Goal: Communication & Community: Answer question/provide support

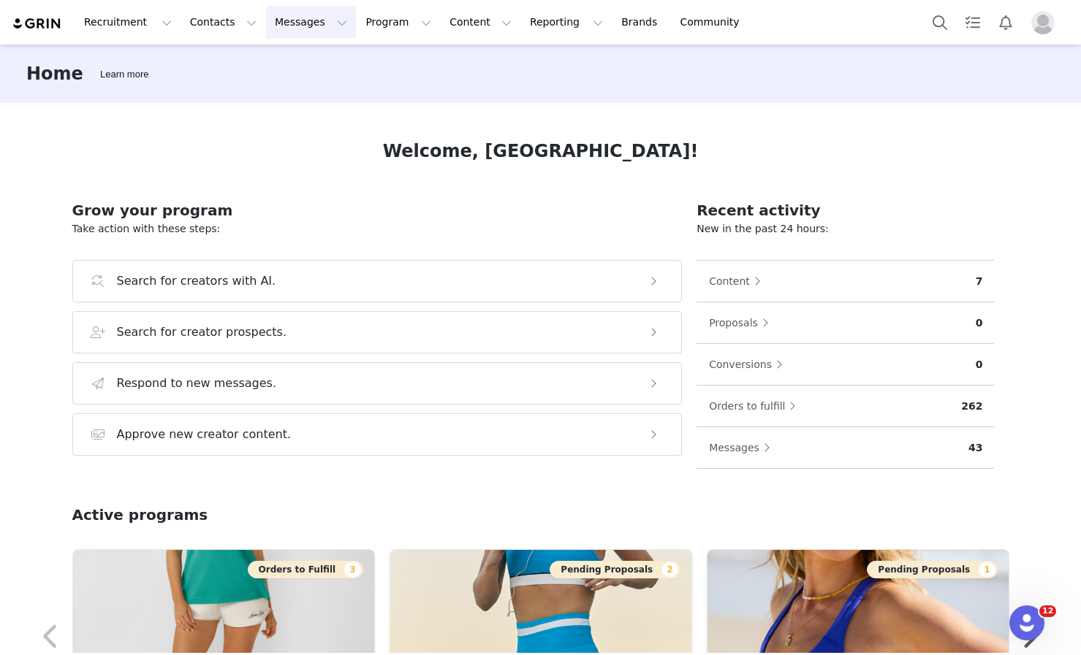
click at [308, 22] on button "Messages Messages" at bounding box center [311, 22] width 90 height 33
click at [321, 91] on div "Inbox" at bounding box center [308, 91] width 98 height 15
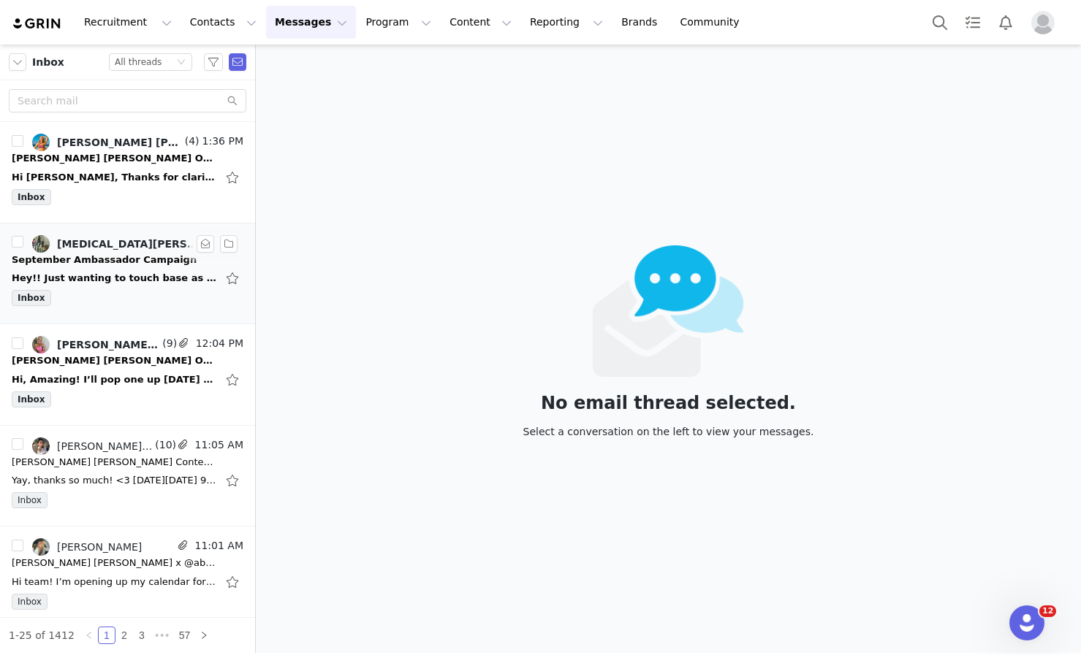
click at [111, 293] on div "Inbox" at bounding box center [128, 301] width 232 height 22
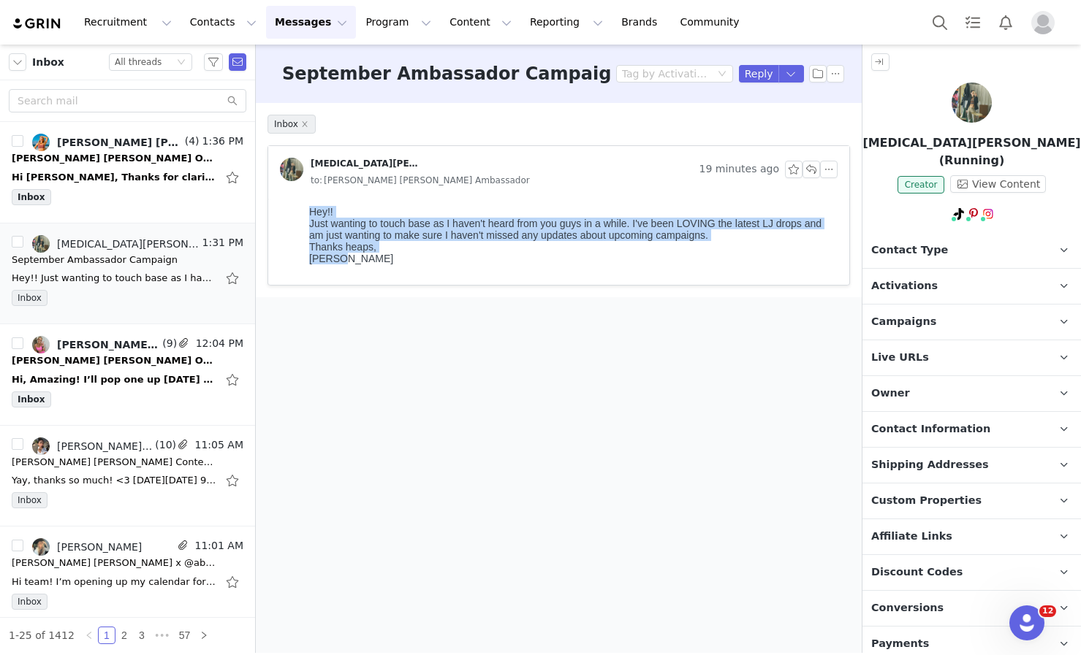
drag, startPoint x: 346, startPoint y: 265, endPoint x: 287, endPoint y: 204, distance: 85.3
click at [303, 204] on html "Hey!! Just wanting to touch base as I haven't heard from you guys in a while. I…" at bounding box center [570, 242] width 534 height 85
click at [341, 264] on div "[PERSON_NAME]" at bounding box center [570, 259] width 522 height 12
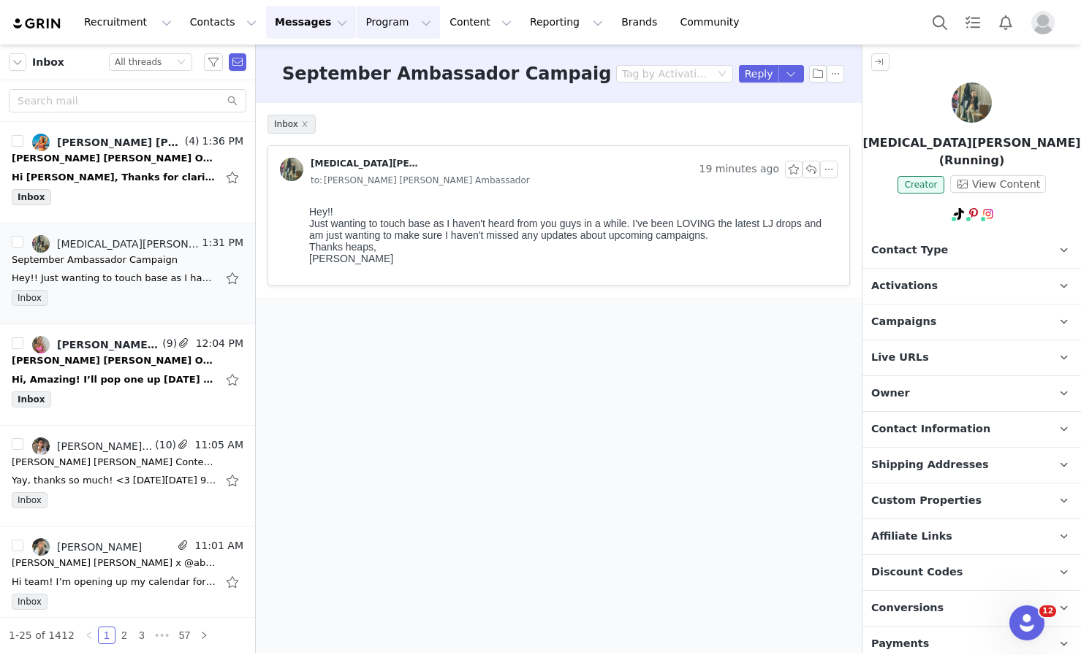
click at [370, 26] on button "Program Program" at bounding box center [398, 22] width 83 height 33
click at [134, 167] on div "Hi [PERSON_NAME], Thanks for clarifying and that sounds great. Also hey, happy …" at bounding box center [128, 177] width 232 height 23
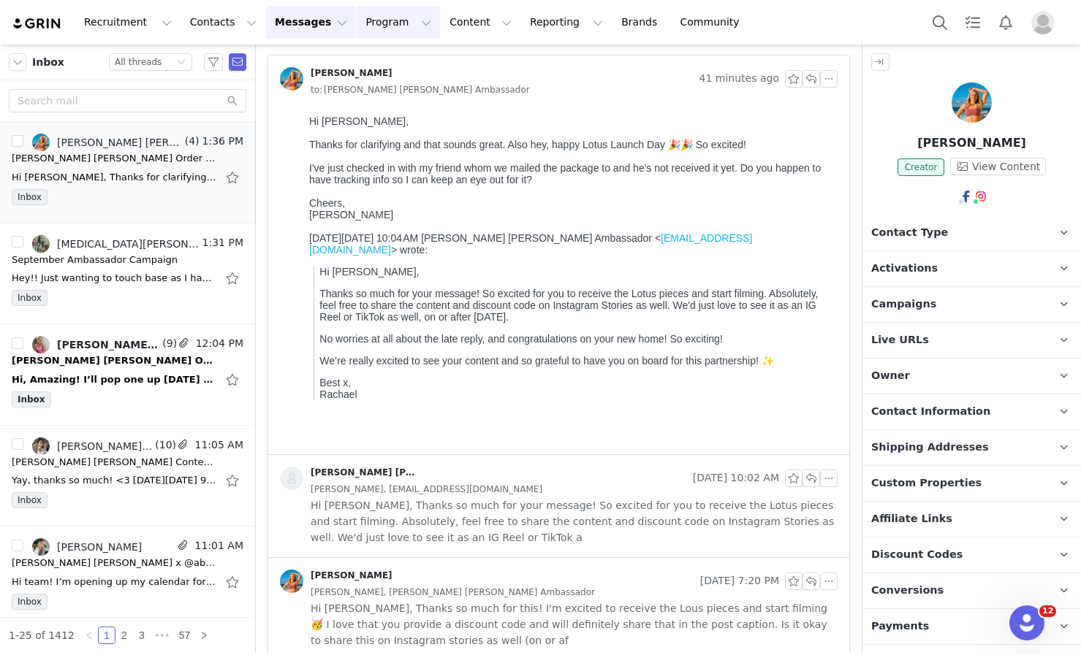
scroll to position [95, 0]
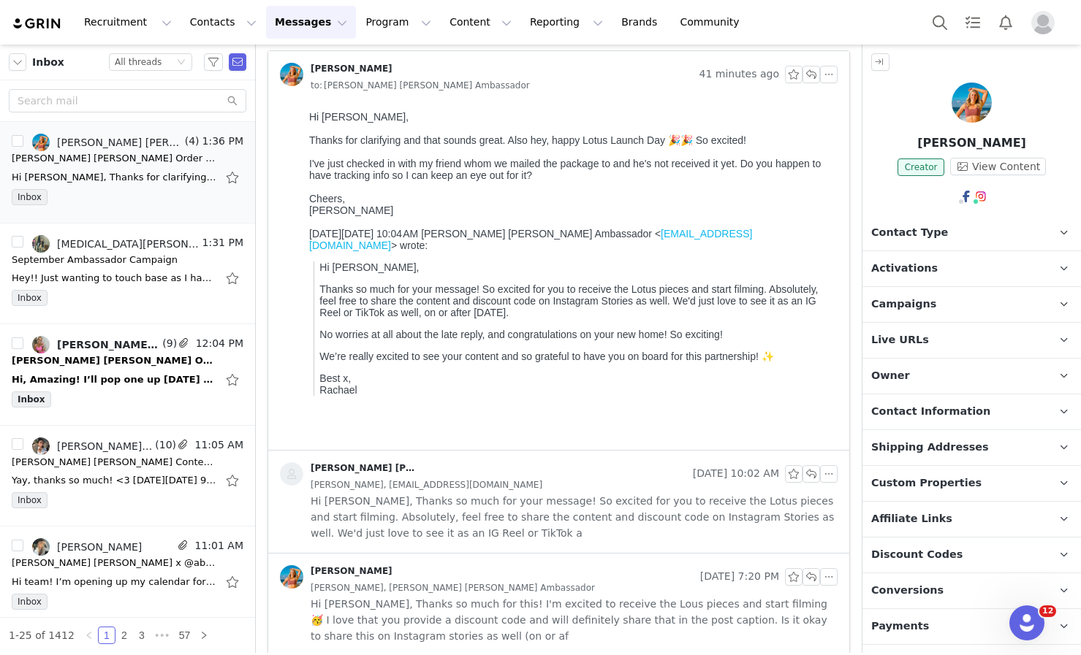
click at [374, 507] on span "Hi [PERSON_NAME], Thanks so much for your message! So excited for you to receiv…" at bounding box center [574, 517] width 527 height 48
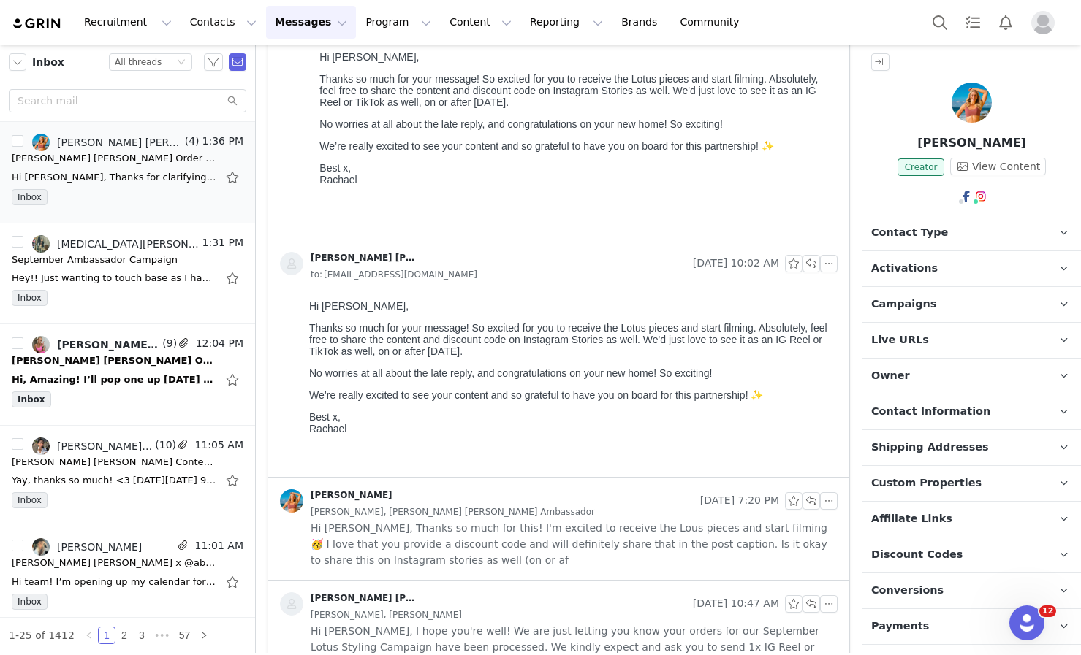
scroll to position [348, 0]
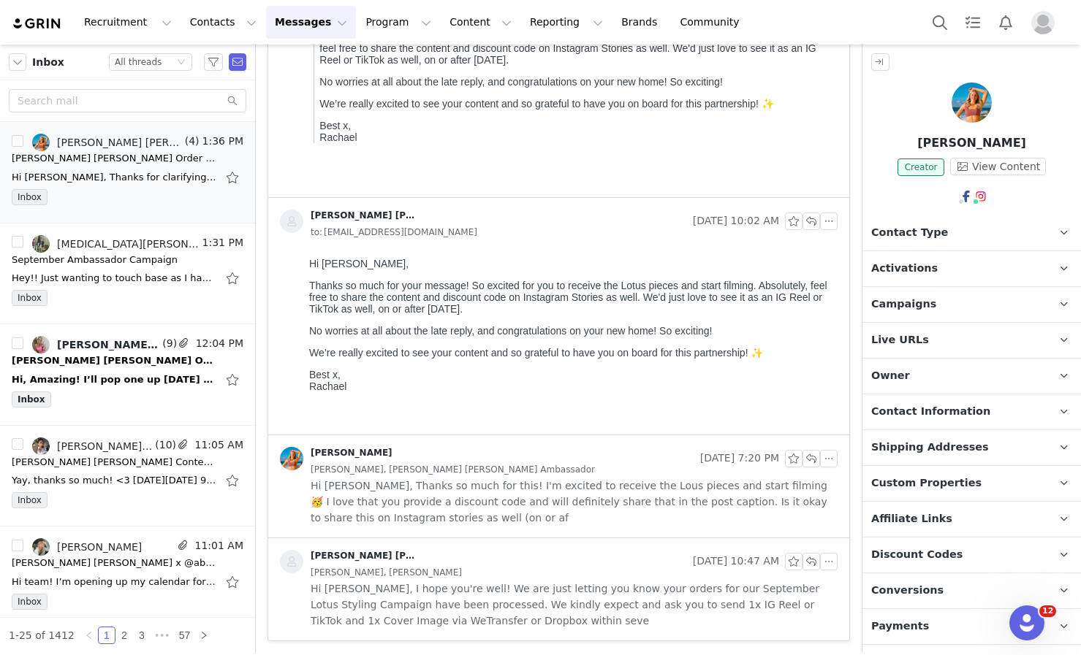
click at [374, 507] on span "Hi [PERSON_NAME], Thanks so much for this! I'm excited to receive the Lous piec…" at bounding box center [574, 502] width 527 height 48
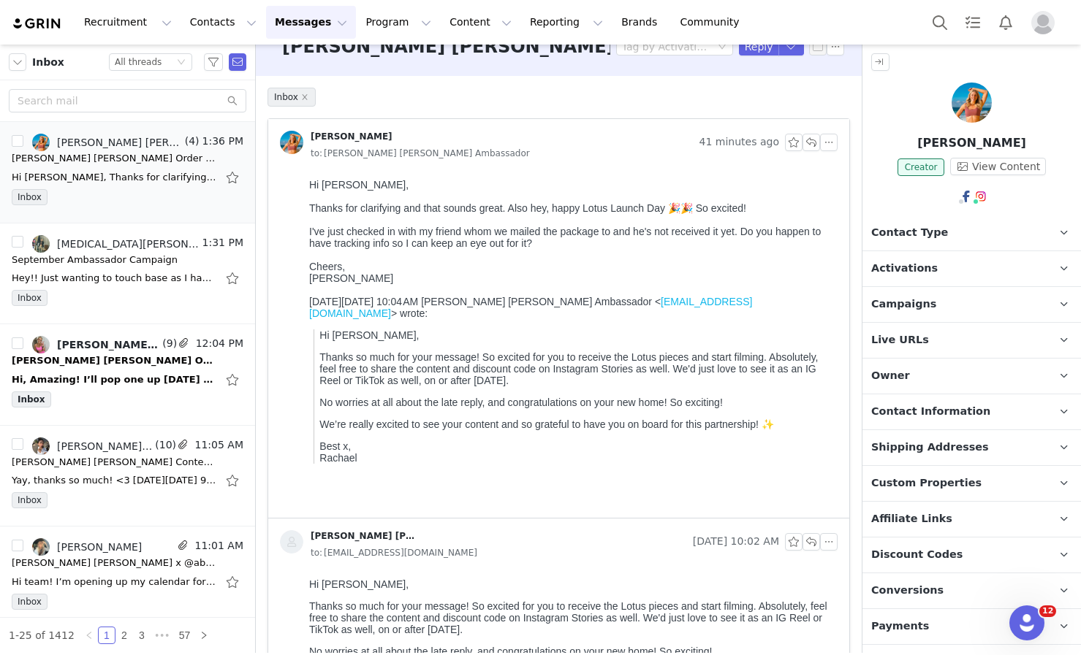
scroll to position [0, 0]
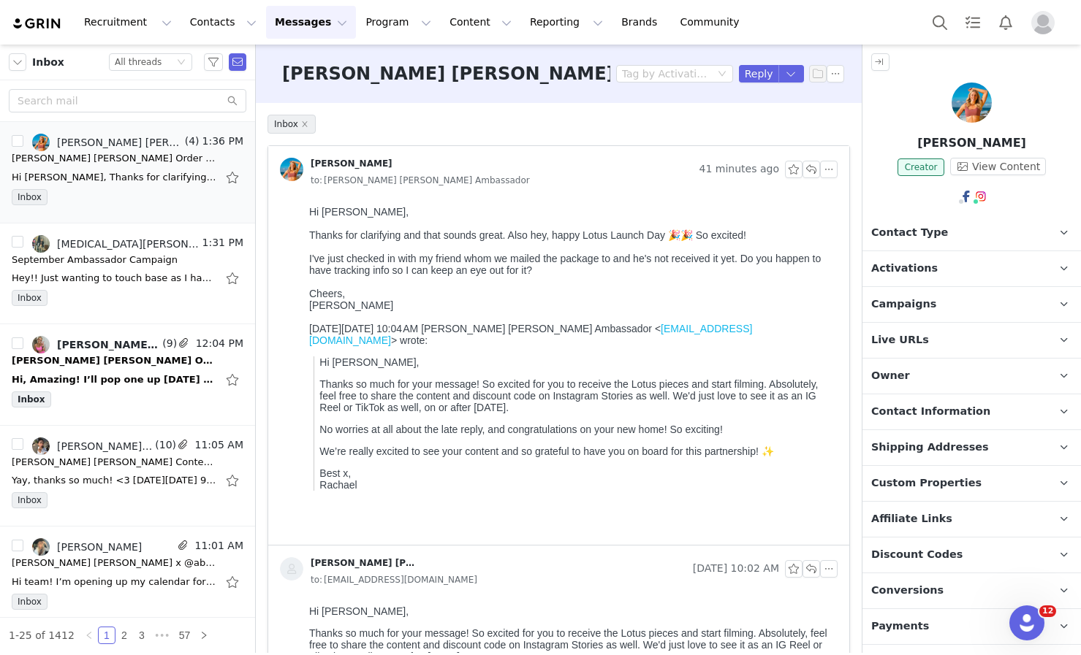
click at [319, 297] on div "[PERSON_NAME]" at bounding box center [570, 299] width 522 height 23
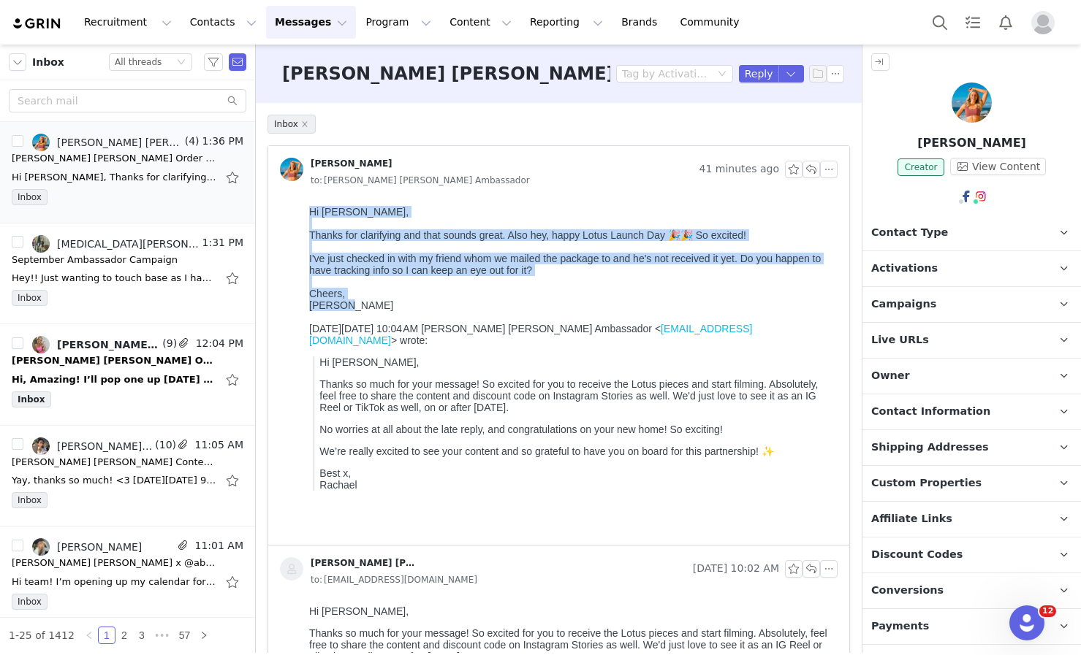
drag, startPoint x: 378, startPoint y: 313, endPoint x: 309, endPoint y: 211, distance: 122.6
click at [309, 211] on div "Hi [PERSON_NAME], Thanks for clarifying and that sounds great. Also hey, happy …" at bounding box center [570, 258] width 522 height 105
copy div "Hi [PERSON_NAME], Thanks for clarifying and that sounds great. Also hey, happy …"
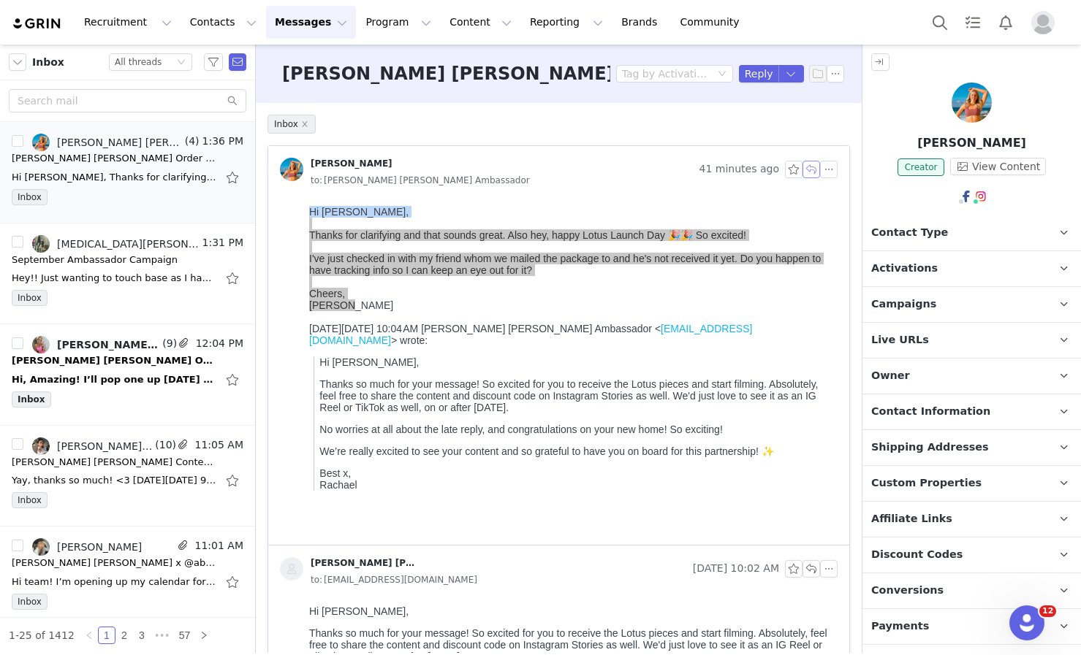
click at [802, 172] on button "button" at bounding box center [811, 170] width 18 height 18
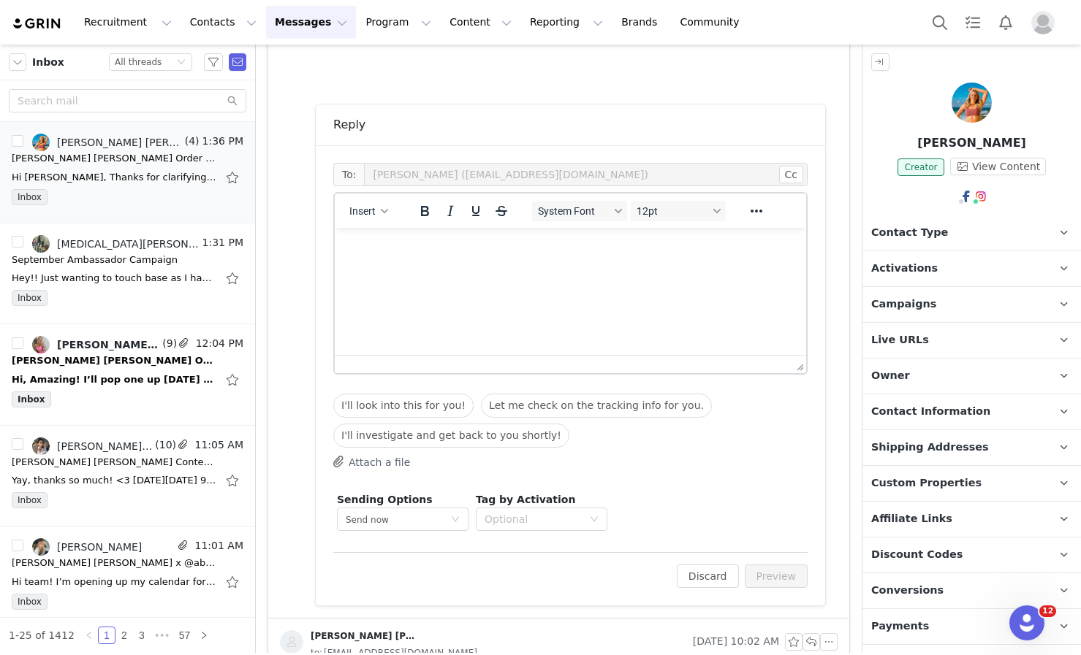
click at [642, 267] on html at bounding box center [570, 247] width 471 height 39
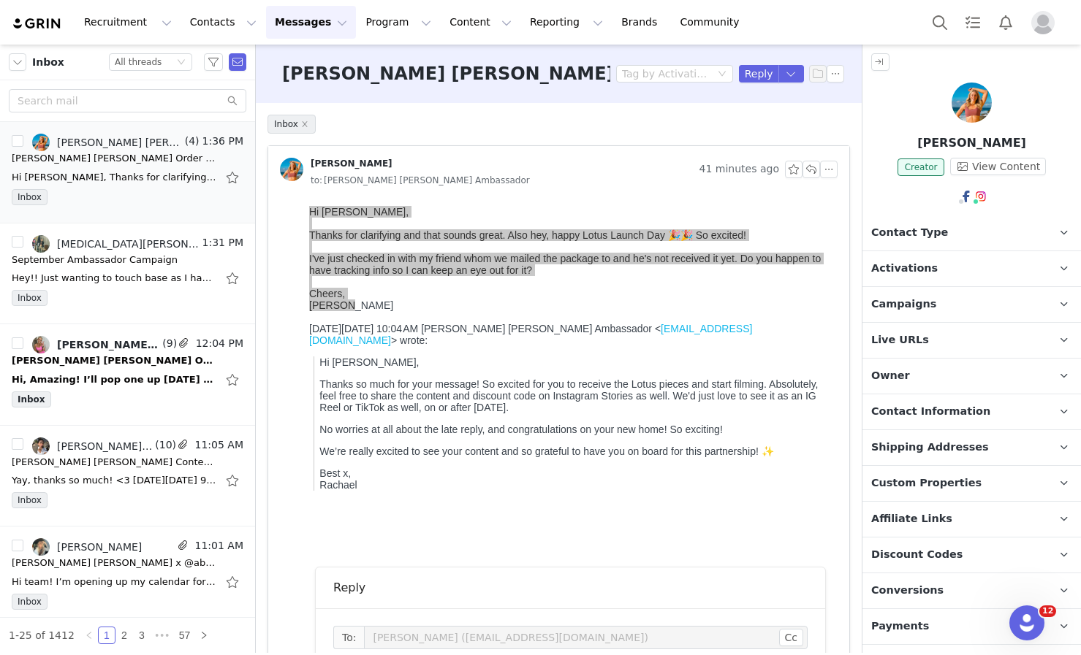
scroll to position [438, 0]
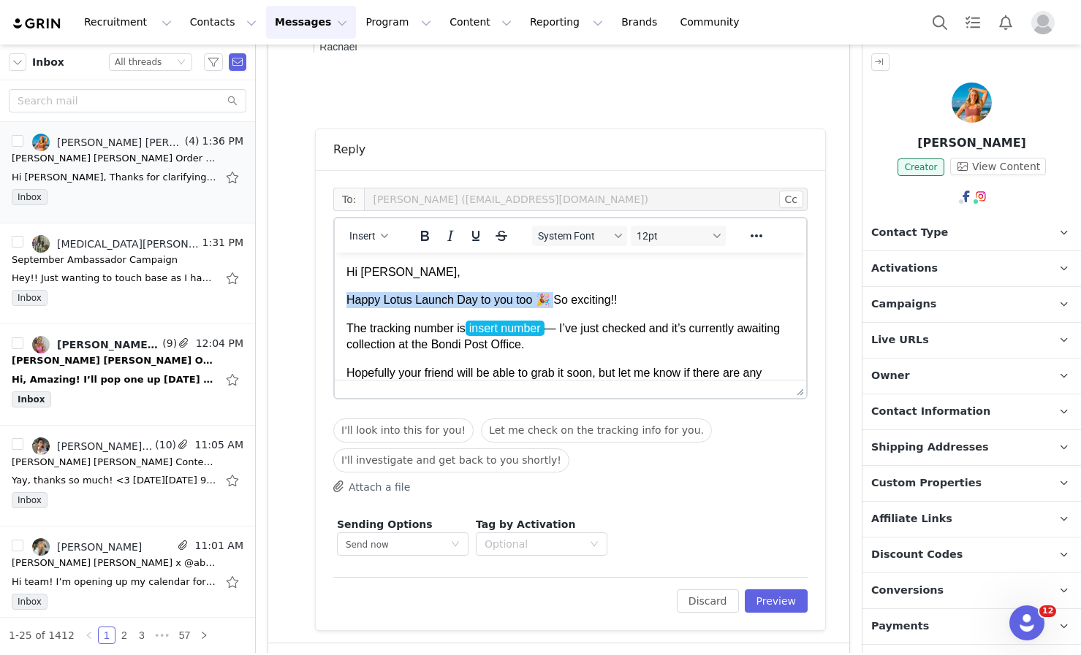
drag, startPoint x: 556, startPoint y: 298, endPoint x: 335, endPoint y: 297, distance: 220.7
click at [335, 297] on html "Hi [PERSON_NAME], Happy Lotus Launch Day to you too 🎉 So exciting!! The trackin…" at bounding box center [570, 353] width 471 height 201
click at [554, 326] on p "The tracking number is insert number — I’ve just checked and it’s currently awa…" at bounding box center [570, 337] width 448 height 33
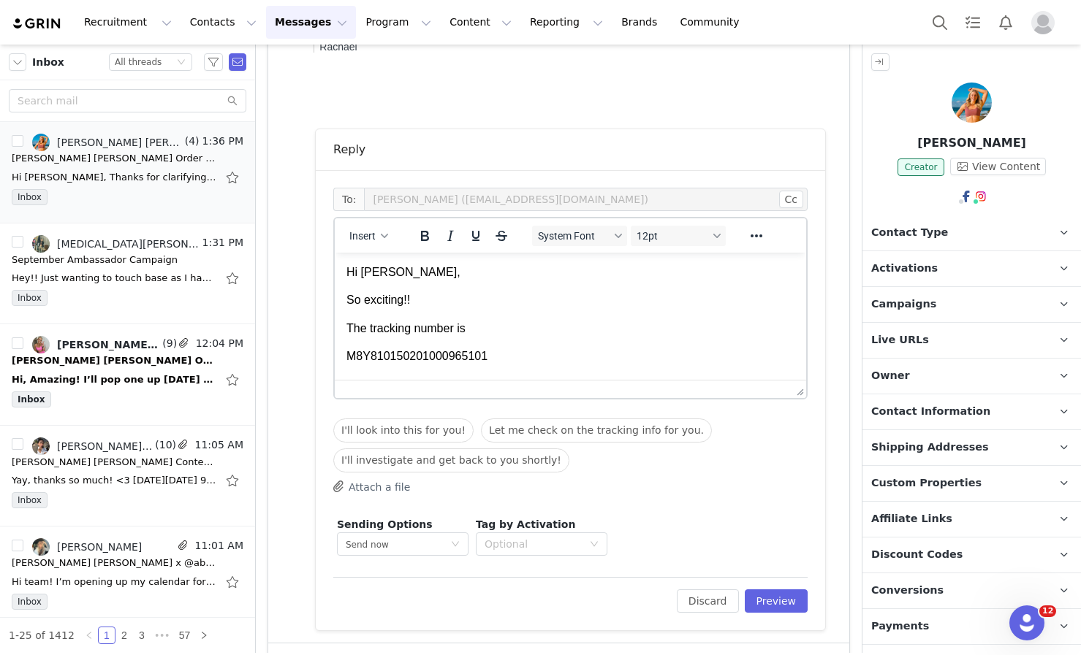
click at [346, 357] on div "M8Y810150201000965101" at bounding box center [570, 357] width 448 height 16
click at [482, 335] on p "The tracking number is M8Y810150201000965101" at bounding box center [570, 329] width 448 height 16
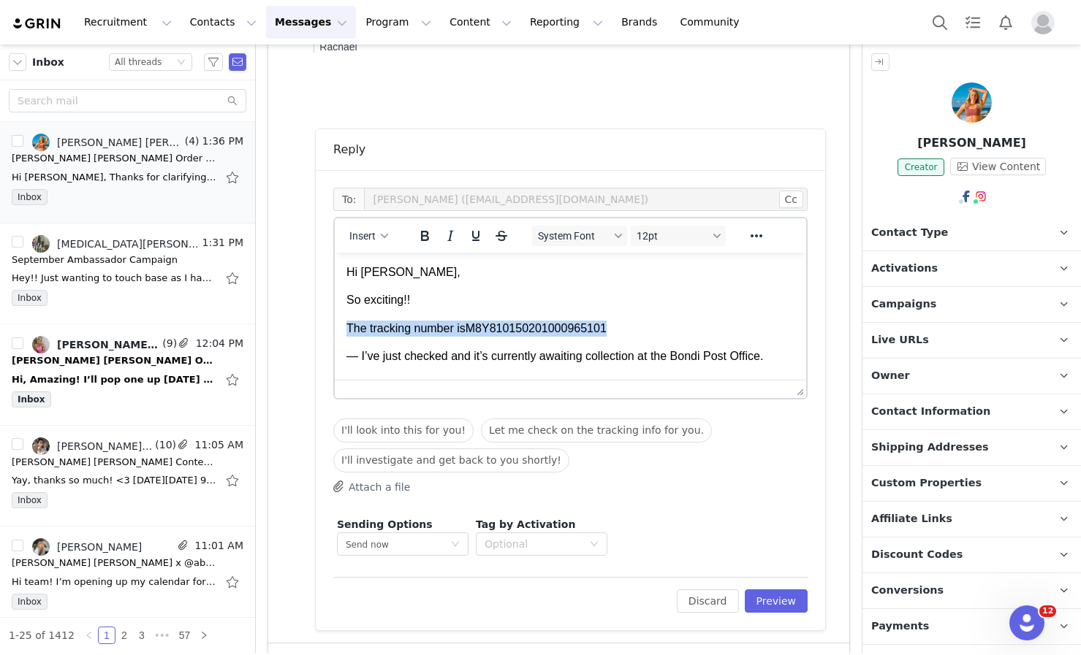
click at [503, 332] on p "The tracking number is M8Y810150201000965101" at bounding box center [570, 329] width 448 height 16
click at [358, 357] on p "— I’ve just checked and it’s currently awaiting collection at the Bondi Post Of…" at bounding box center [570, 357] width 448 height 16
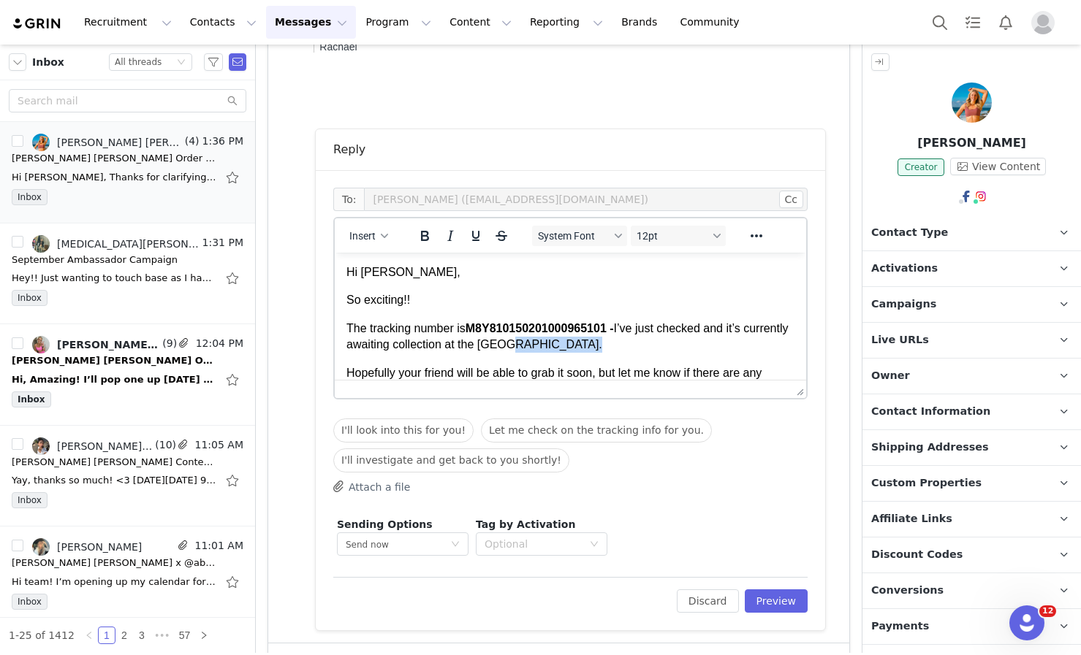
drag, startPoint x: 655, startPoint y: 348, endPoint x: 563, endPoint y: 341, distance: 92.4
click at [563, 341] on p "The tracking number is M8Y810150201000965101 - I’ve just checked and it’s curre…" at bounding box center [570, 337] width 448 height 33
click at [568, 343] on p "The tracking number is M8Y810150201000965101 - I’ve just checked and it’s curre…" at bounding box center [570, 337] width 448 height 33
click at [672, 348] on p "The tracking number is M8Y810150201000965101 - I’ve just checked and it’s curre…" at bounding box center [570, 337] width 448 height 33
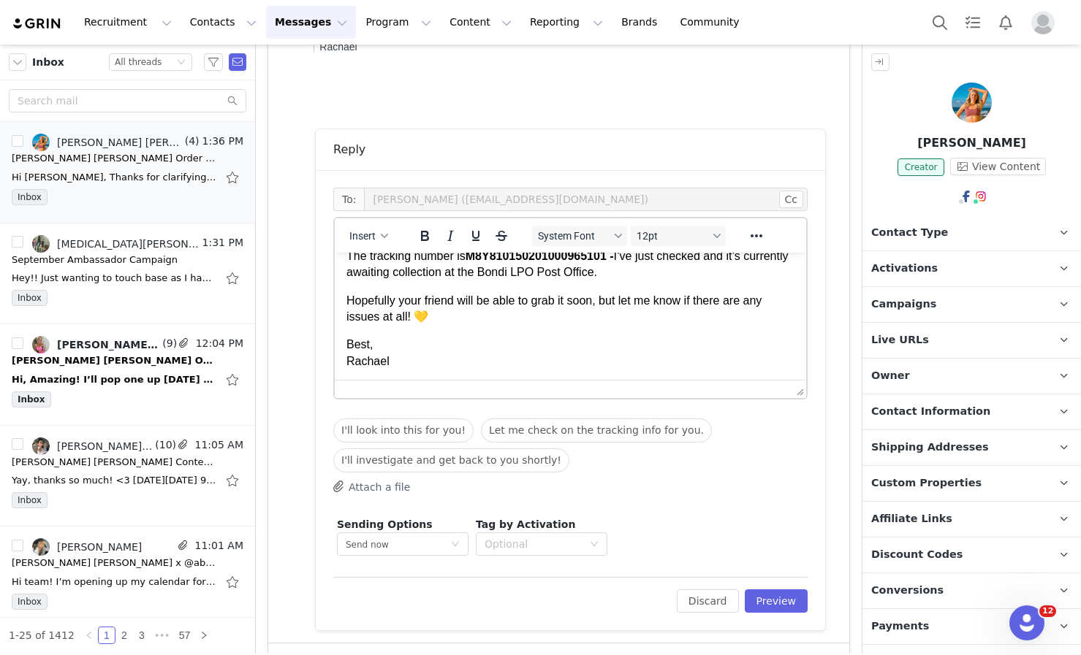
scroll to position [74, 0]
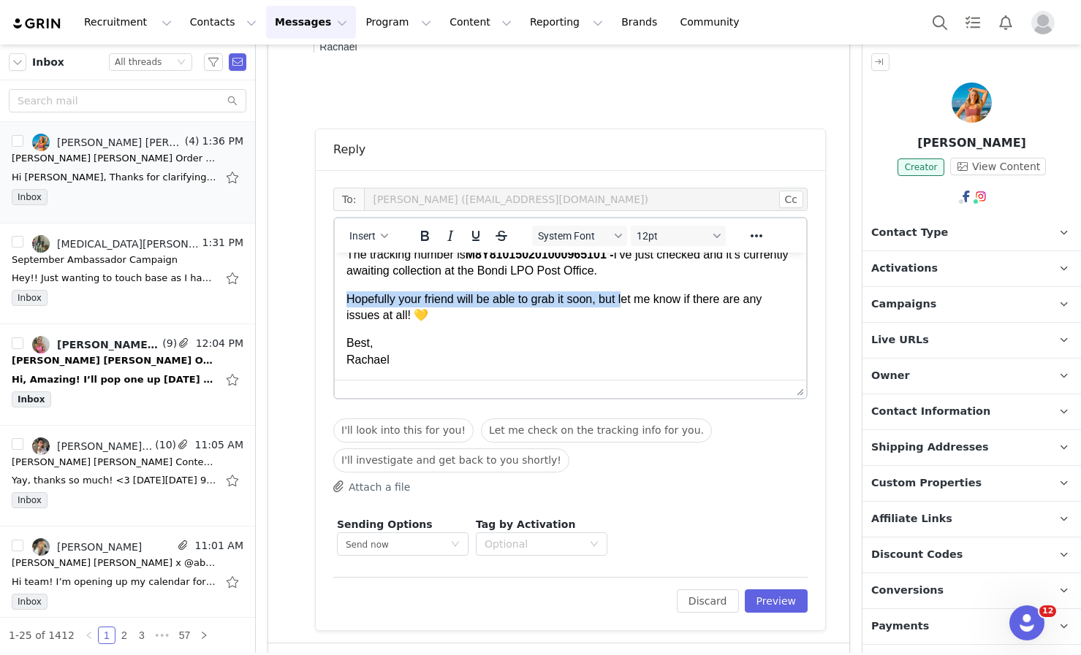
drag, startPoint x: 631, startPoint y: 300, endPoint x: 323, endPoint y: 306, distance: 307.7
click at [335, 306] on html "Hi [PERSON_NAME], So exciting!! The tracking number is M8Y810150201000965101 - …" at bounding box center [570, 279] width 471 height 201
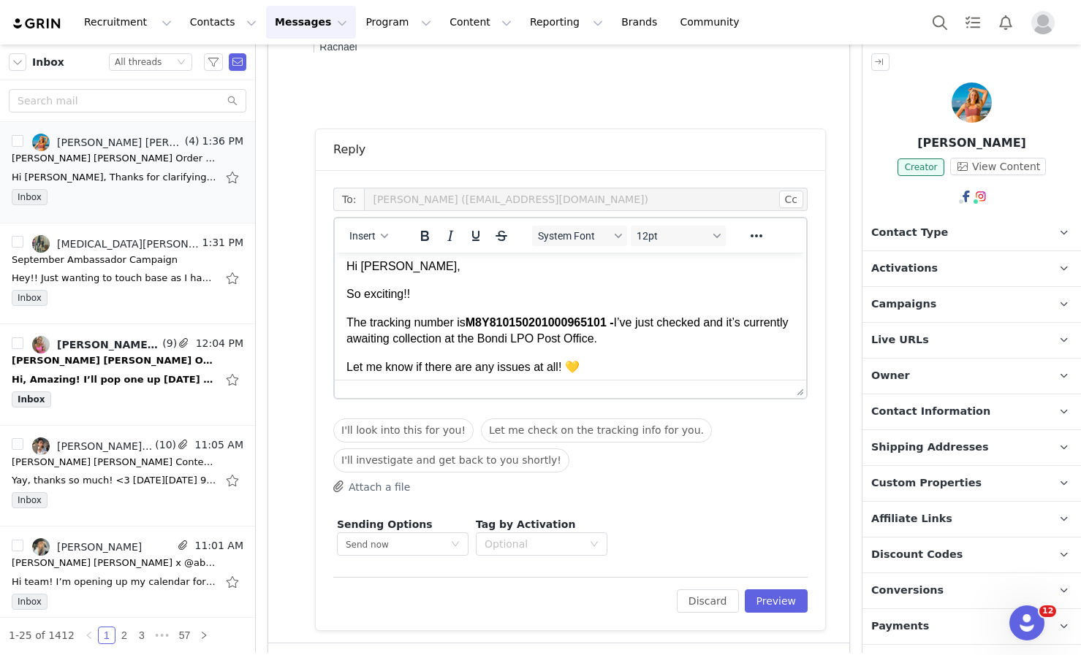
scroll to position [0, 0]
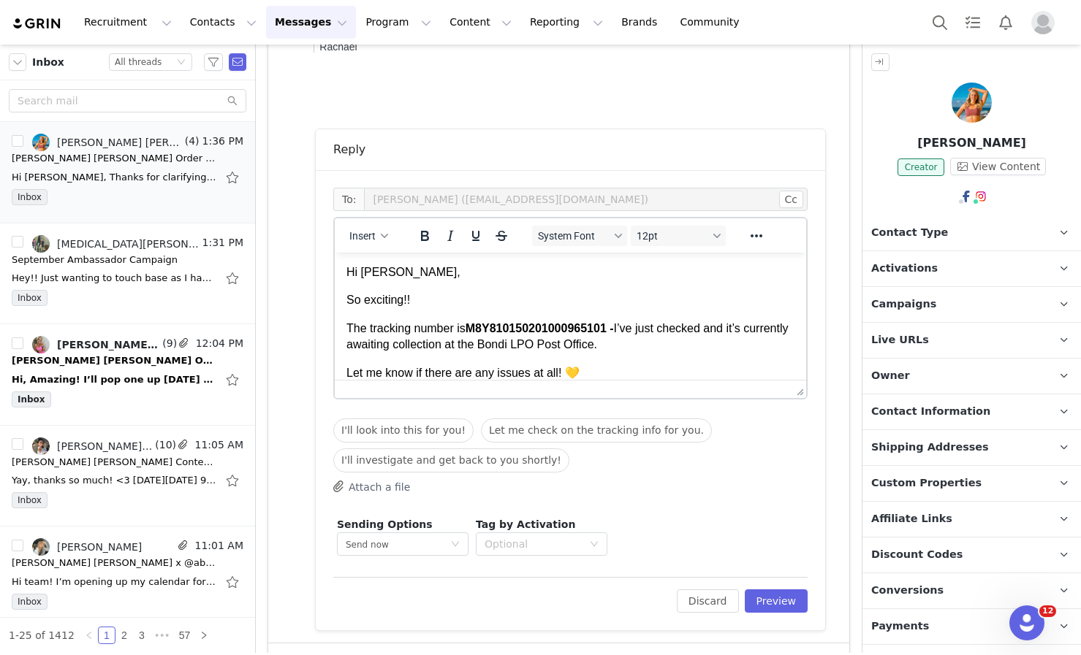
click at [669, 354] on body "Hi [PERSON_NAME], So exciting!! The tracking number is M8Y810150201000965101 - …" at bounding box center [570, 345] width 448 height 161
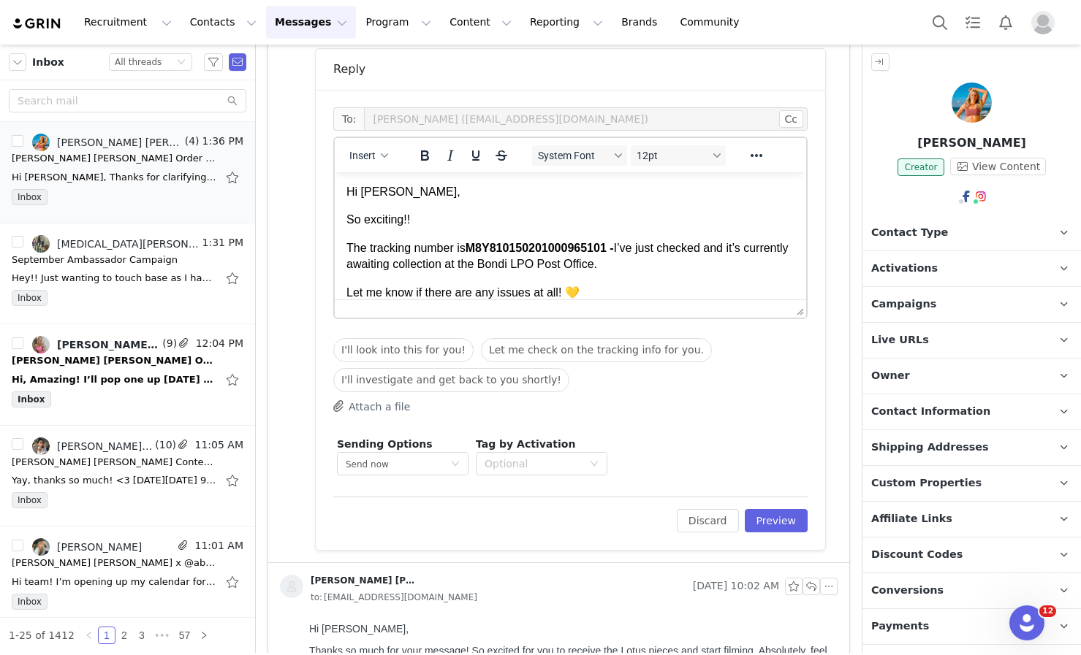
click at [710, 444] on div "Sending Options Send now This will be sent outside of your set email hours . Ta…" at bounding box center [570, 456] width 474 height 46
click at [761, 529] on button "Preview" at bounding box center [777, 520] width 64 height 23
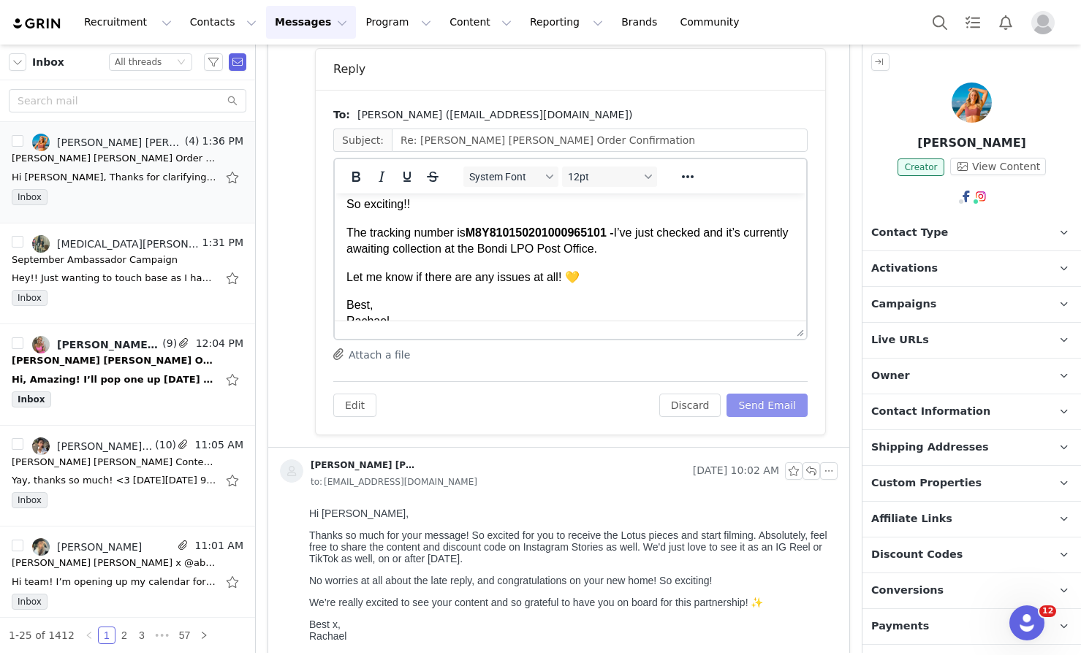
scroll to position [58, 0]
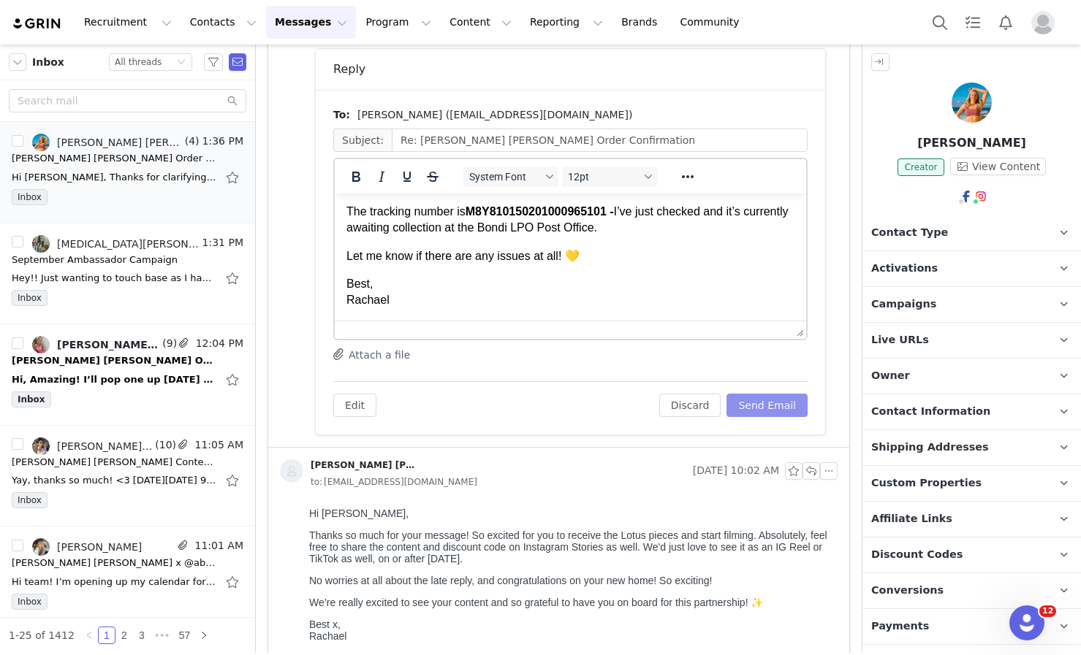
click at [792, 399] on button "Send Email" at bounding box center [766, 405] width 81 height 23
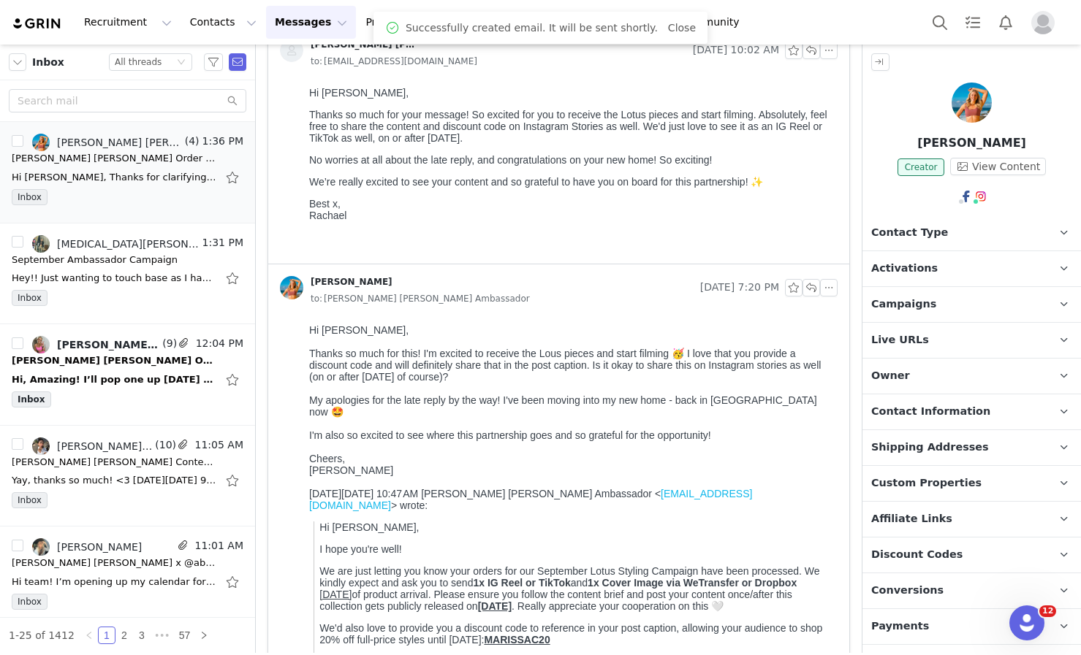
scroll to position [0, 0]
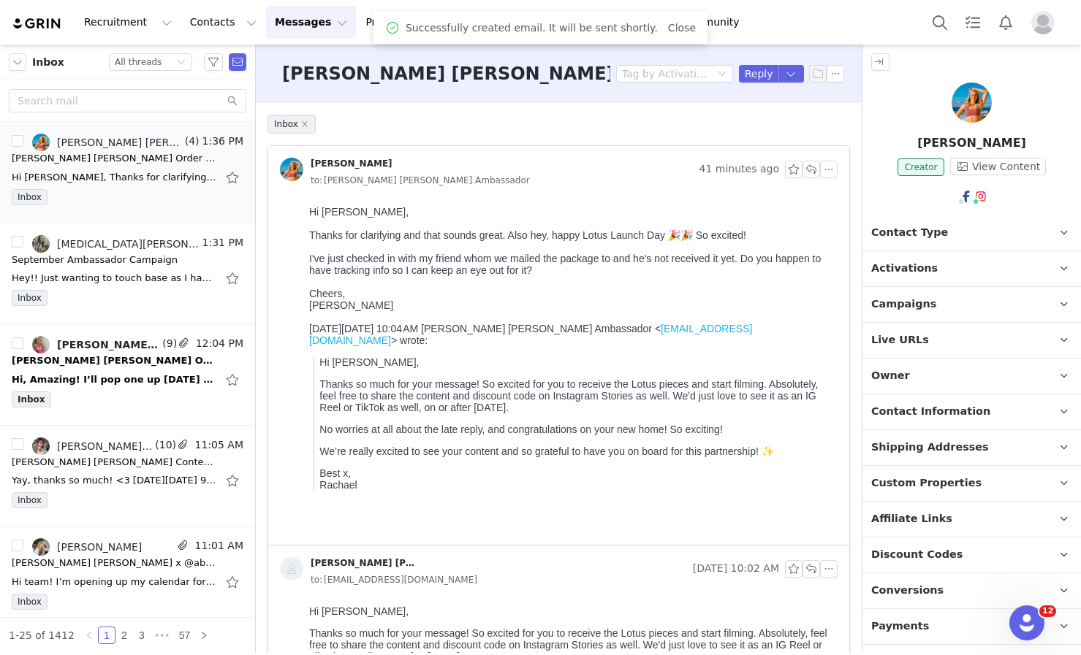
click at [451, 302] on div "[PERSON_NAME]" at bounding box center [570, 299] width 522 height 23
click at [59, 290] on div "Inbox" at bounding box center [128, 301] width 232 height 22
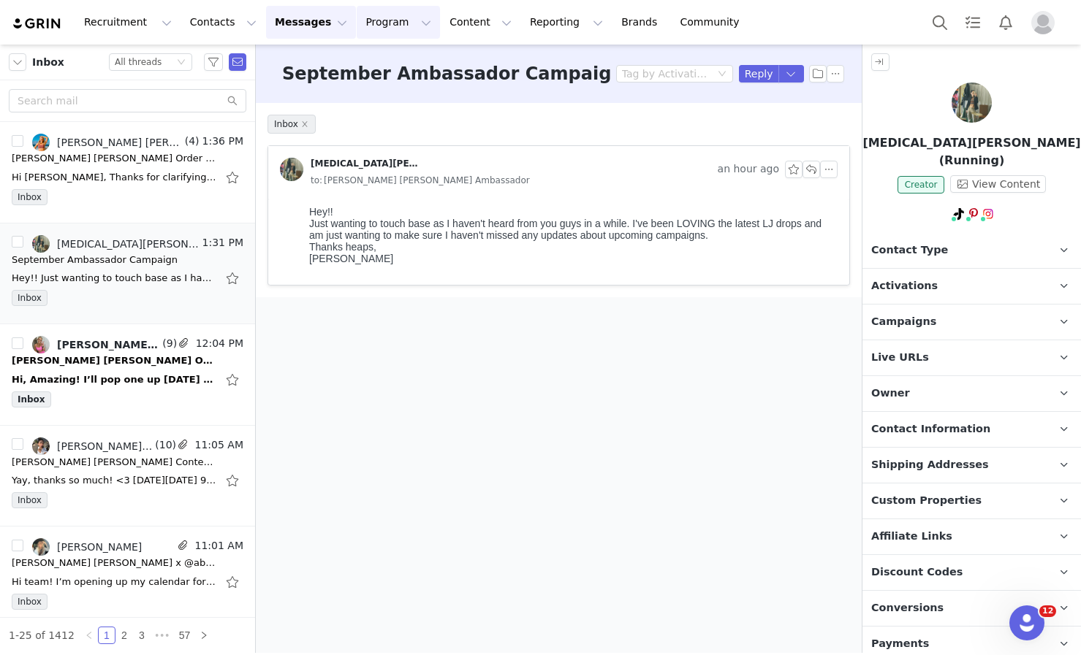
click at [398, 28] on button "Program Program" at bounding box center [398, 22] width 83 height 33
click at [384, 63] on p "Activations" at bounding box center [374, 64] width 56 height 15
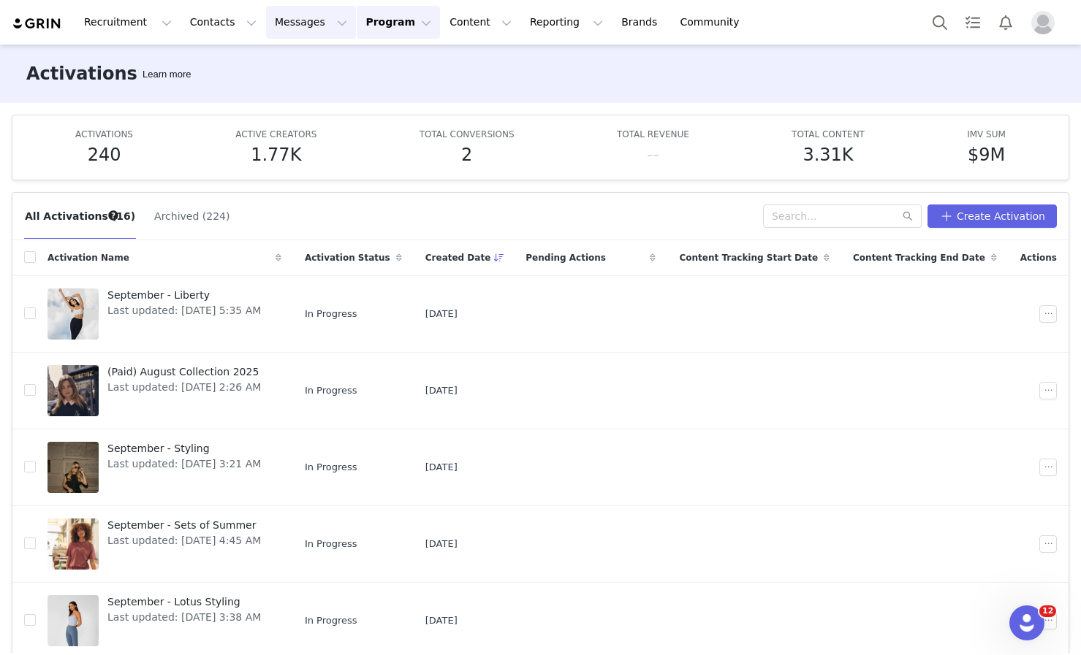
click at [269, 29] on button "Messages Messages" at bounding box center [311, 22] width 90 height 33
click at [388, 23] on button "Program Program" at bounding box center [398, 22] width 83 height 33
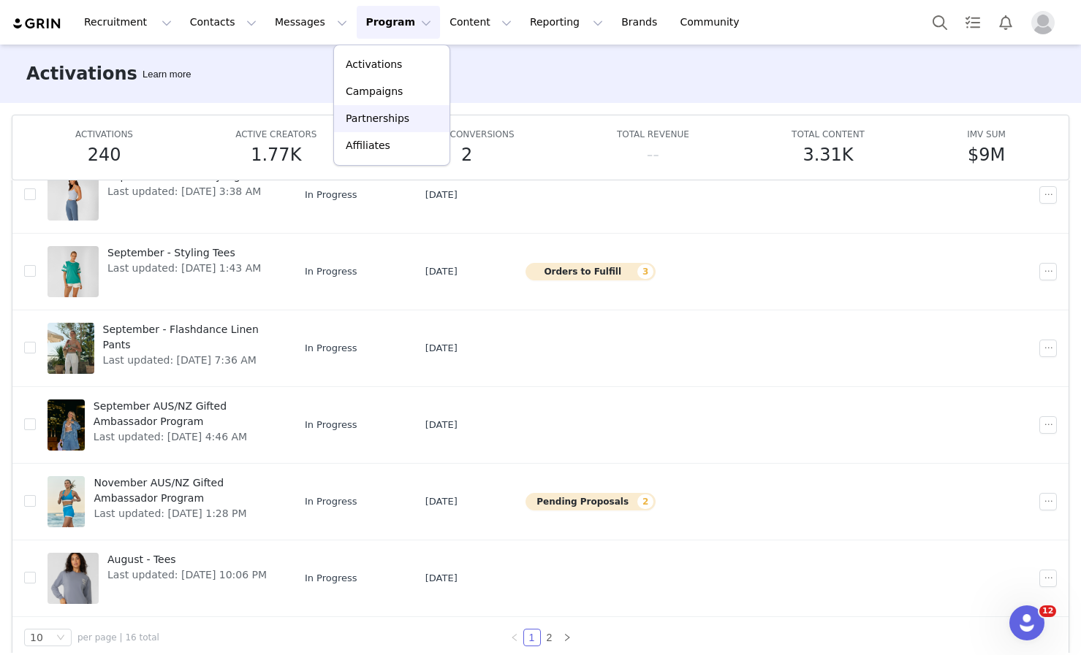
scroll to position [77, 0]
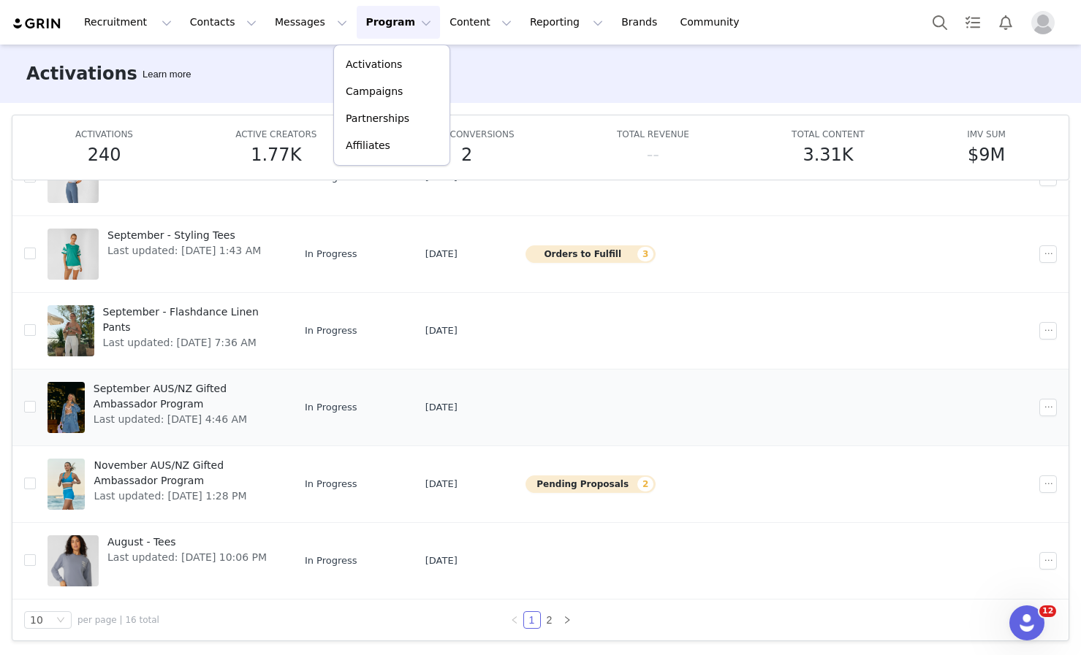
click at [213, 392] on span "September AUS/NZ Gifted Ambassador Program" at bounding box center [183, 396] width 179 height 31
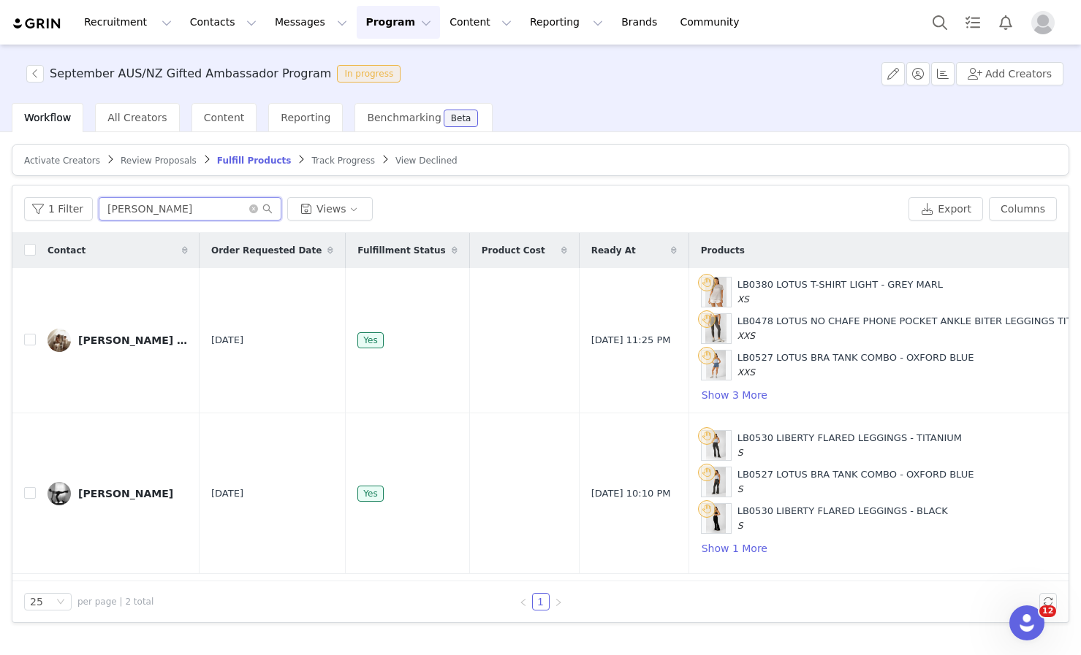
drag, startPoint x: 208, startPoint y: 209, endPoint x: 23, endPoint y: 208, distance: 184.9
click at [21, 208] on div "1 Filter hannah Views Export Columns" at bounding box center [540, 209] width 1056 height 47
type input "[PERSON_NAME]"
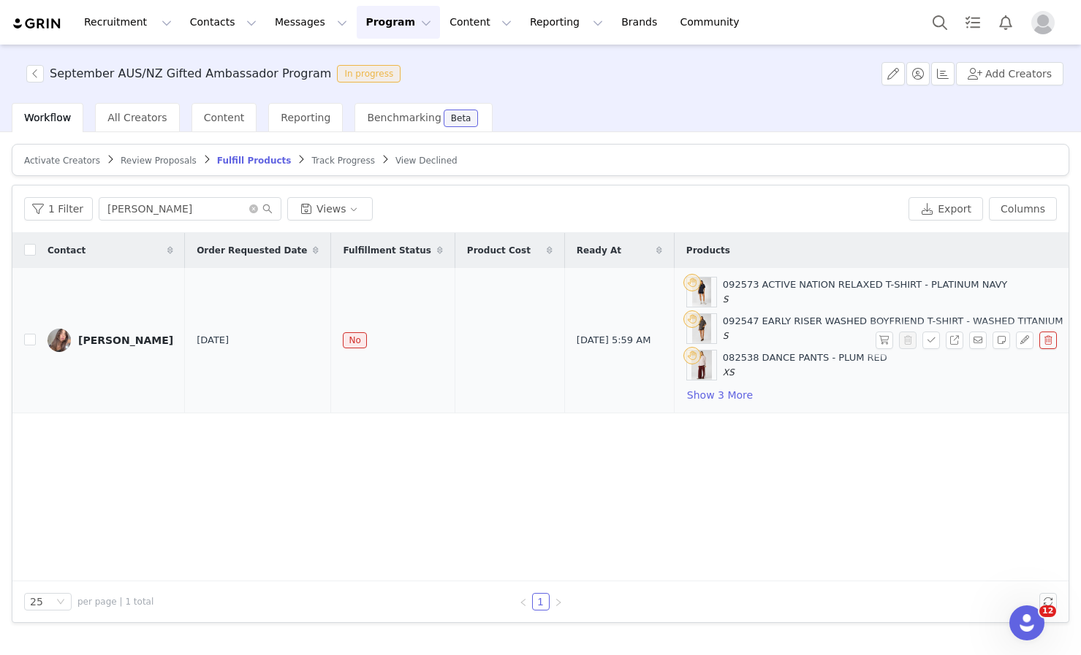
click at [132, 340] on div "[PERSON_NAME]" at bounding box center [125, 341] width 95 height 12
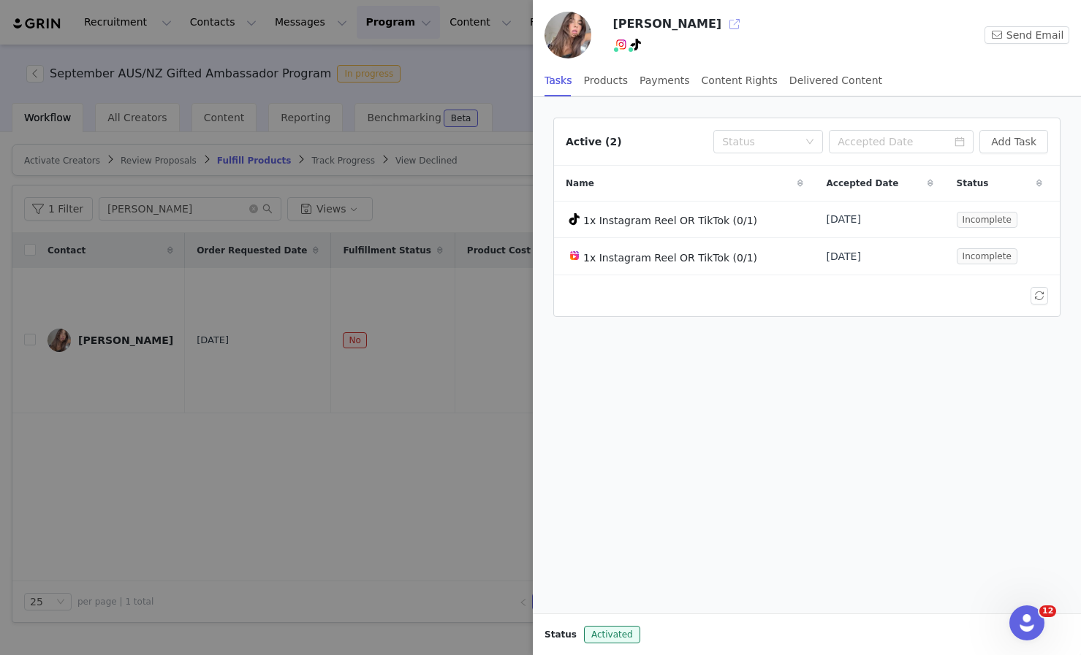
click at [723, 23] on button "button" at bounding box center [734, 23] width 23 height 23
click at [513, 356] on div at bounding box center [540, 327] width 1081 height 655
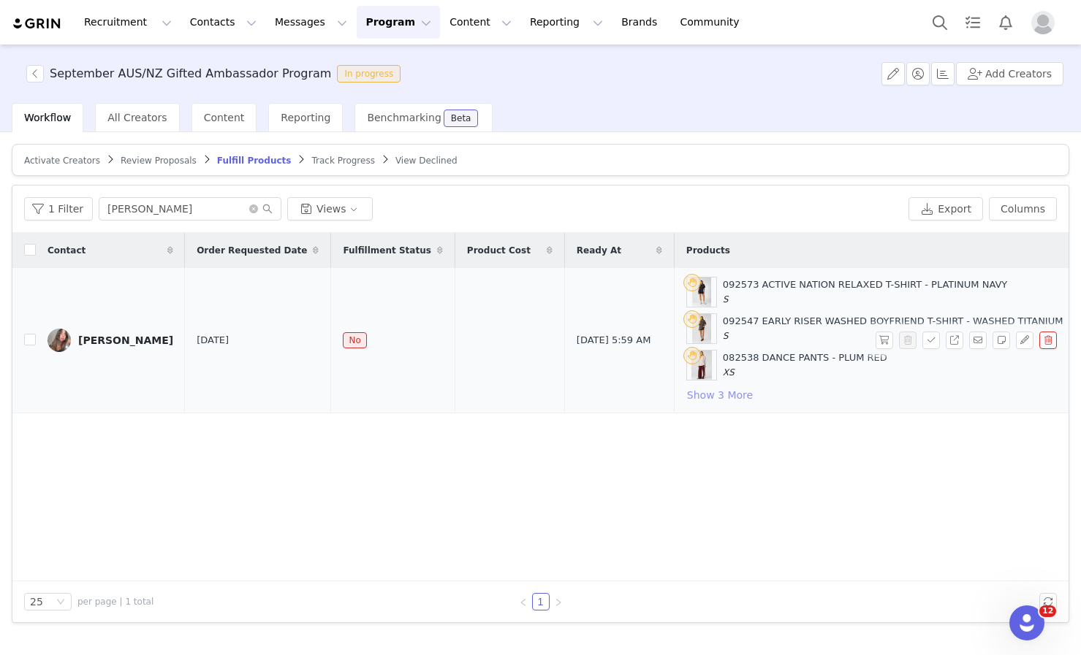
click at [686, 396] on button "Show 3 More" at bounding box center [719, 396] width 67 height 18
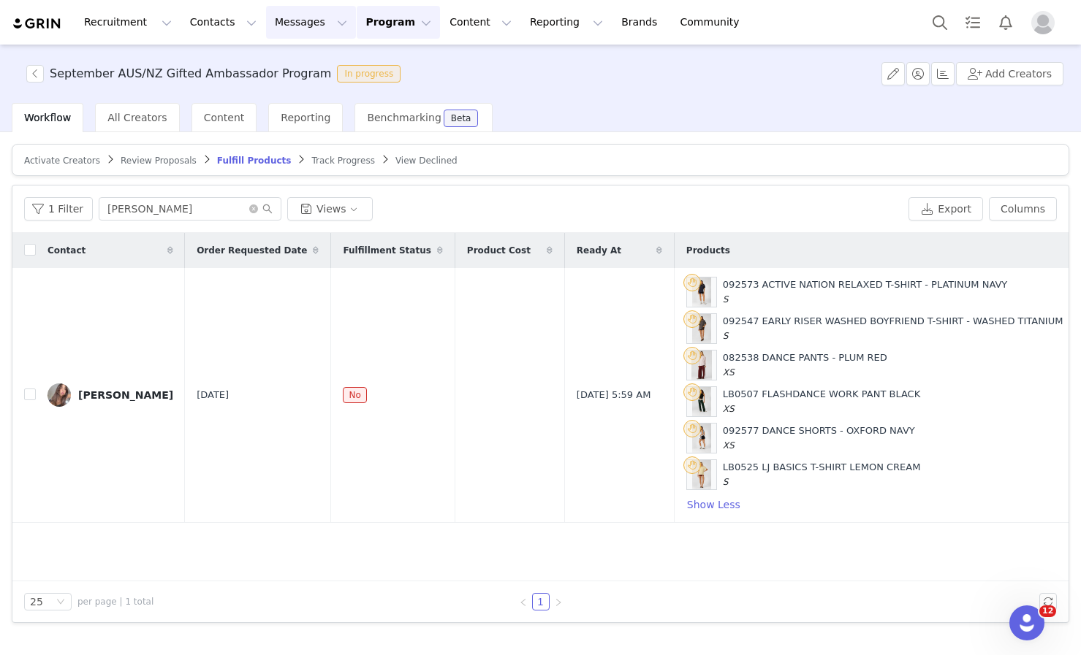
click at [266, 22] on button "Messages Messages" at bounding box center [311, 22] width 90 height 33
click at [289, 93] on div "Inbox" at bounding box center [308, 91] width 98 height 15
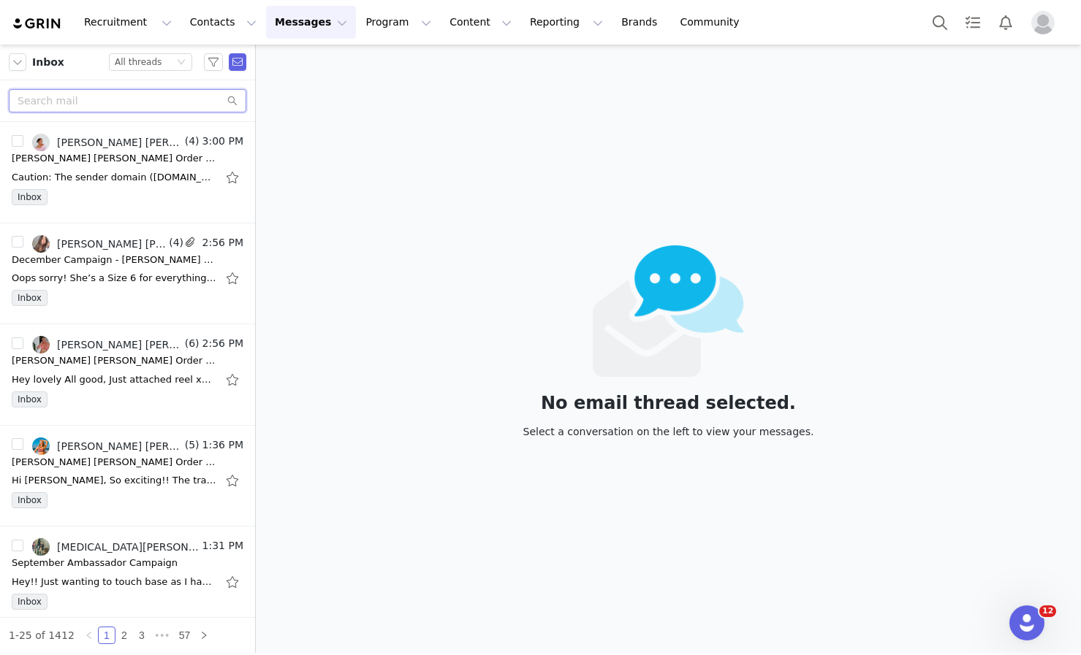
click at [110, 102] on input "text" at bounding box center [127, 100] width 237 height 23
type input "kaela"
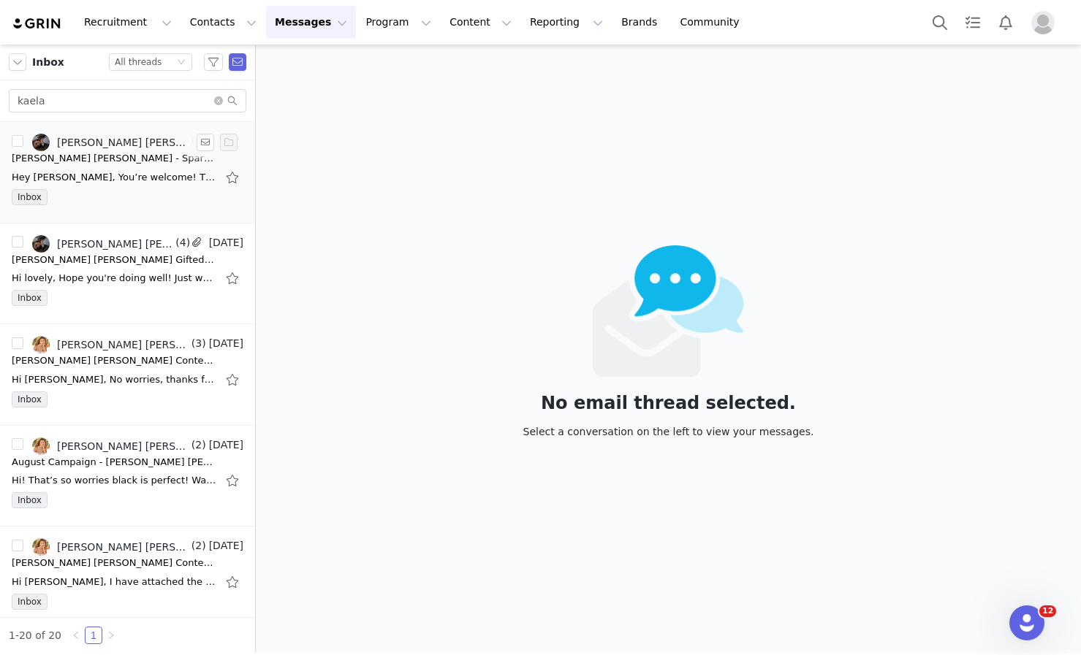
click at [130, 189] on div "Inbox" at bounding box center [128, 200] width 232 height 22
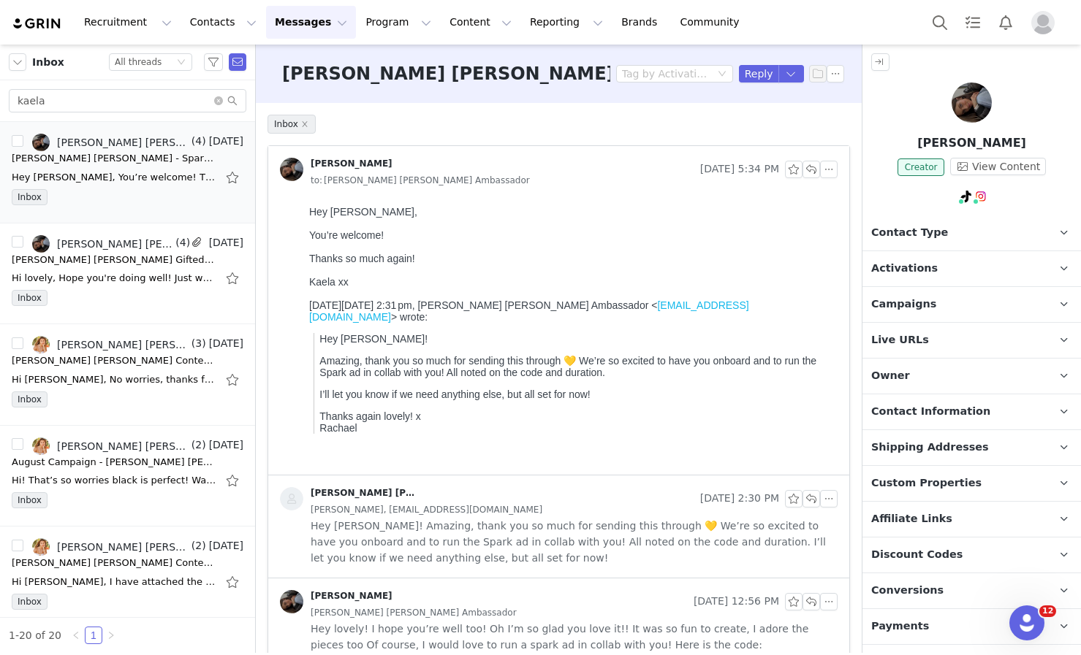
click at [459, 529] on span "Hey [PERSON_NAME]! Amazing, thank you so much for sending this through 💛 We’re …" at bounding box center [574, 542] width 527 height 48
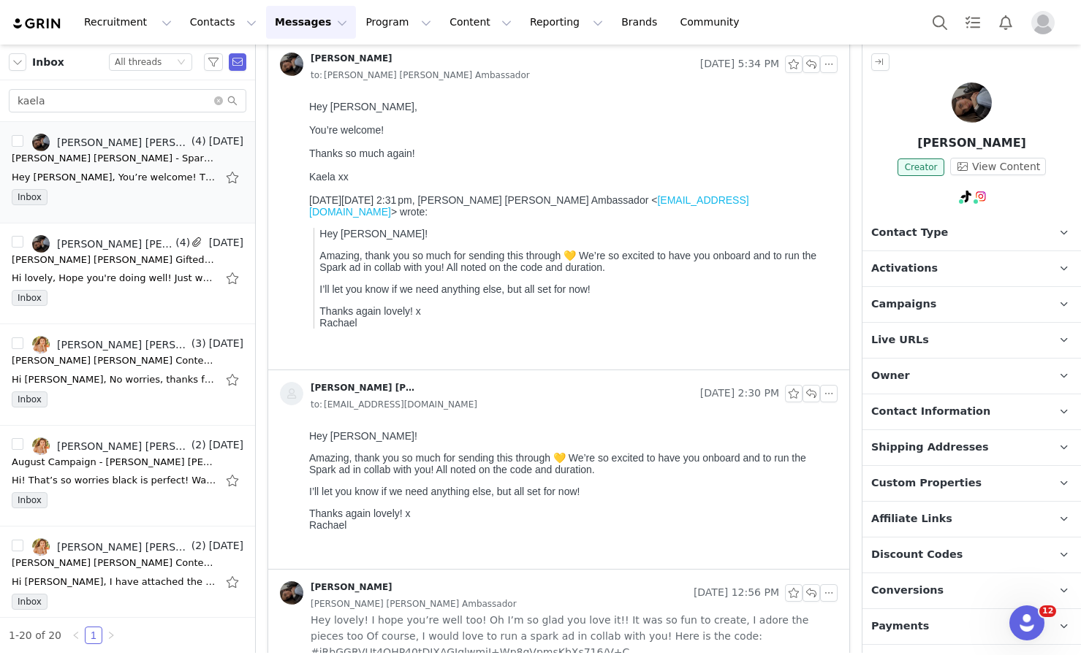
scroll to position [240, 0]
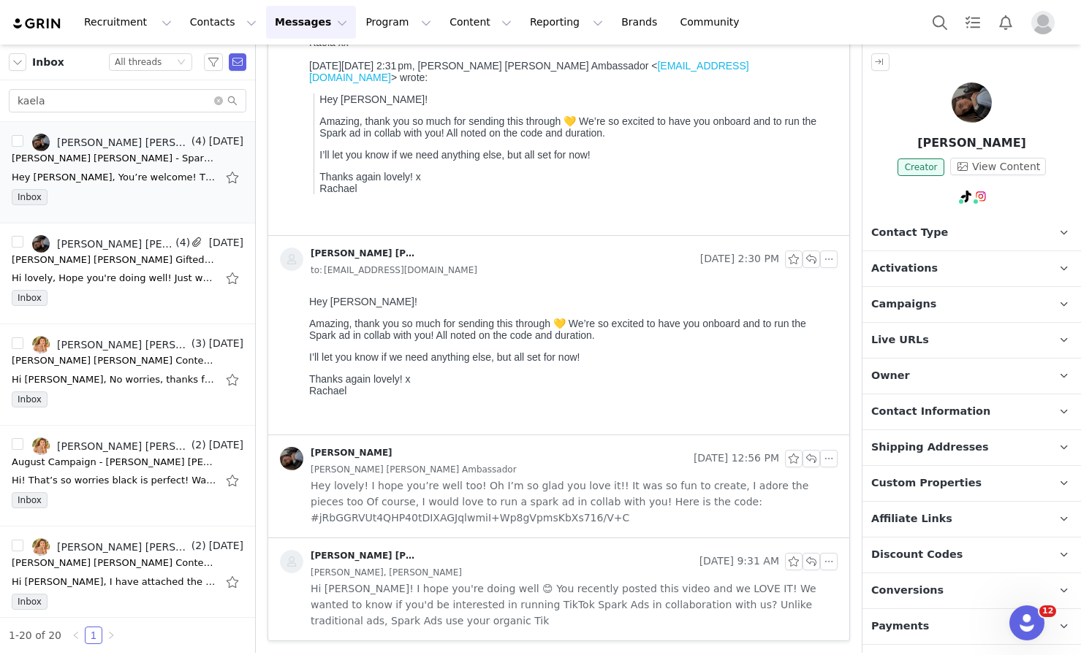
click at [465, 482] on span "Hey lovely! I hope you’re well too! Oh I’m so glad you love it!! It was so fun …" at bounding box center [574, 502] width 527 height 48
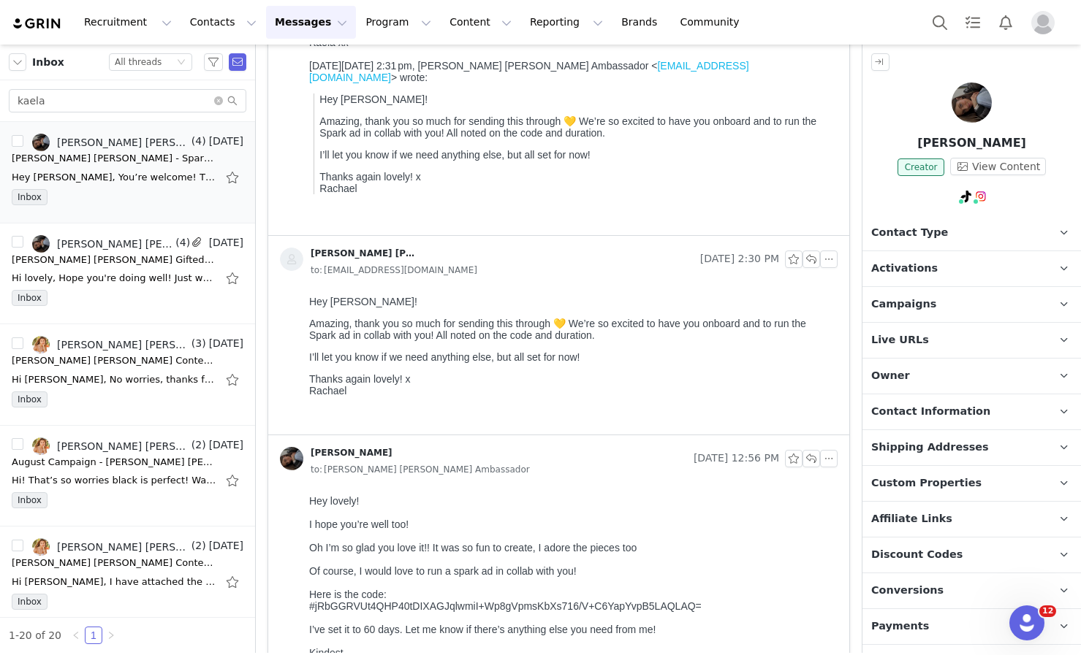
scroll to position [379, 0]
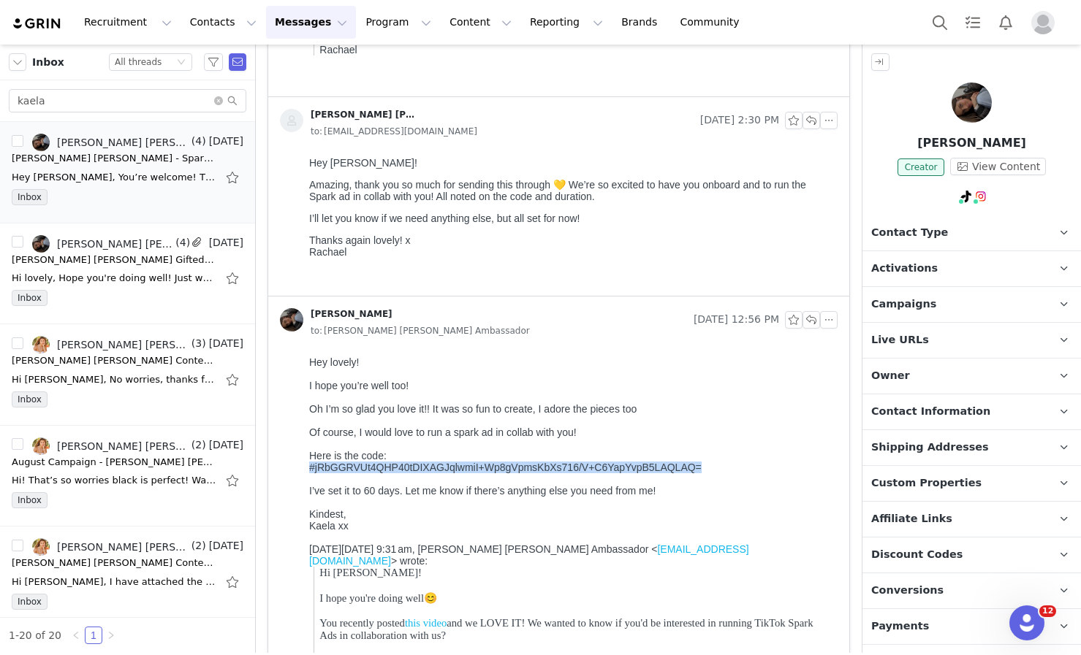
drag, startPoint x: 705, startPoint y: 467, endPoint x: 283, endPoint y: 467, distance: 422.4
click at [303, 467] on html "Hey lovely! I hope you’re well too! Oh I’m so glad you love it!! It was so fun …" at bounding box center [570, 631] width 534 height 561
copy div "#jRbGGRVUt4QHP40tDIXAGJqlwmiI+Wp8gVpmsKbXs716/V+C6YapYvpB5LAQLAQ="
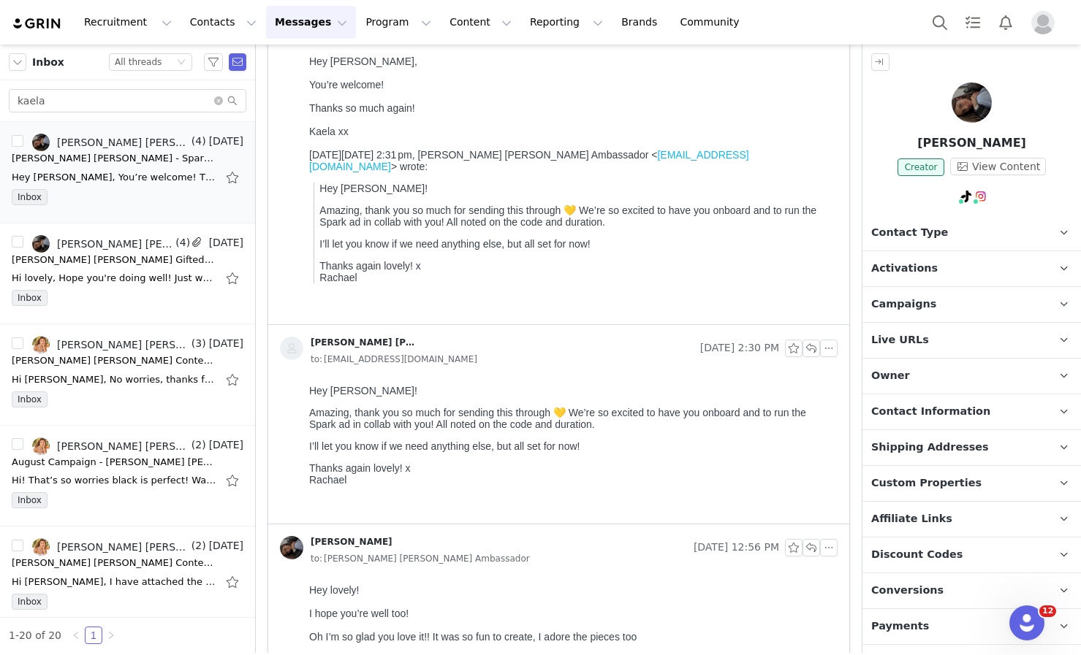
scroll to position [0, 0]
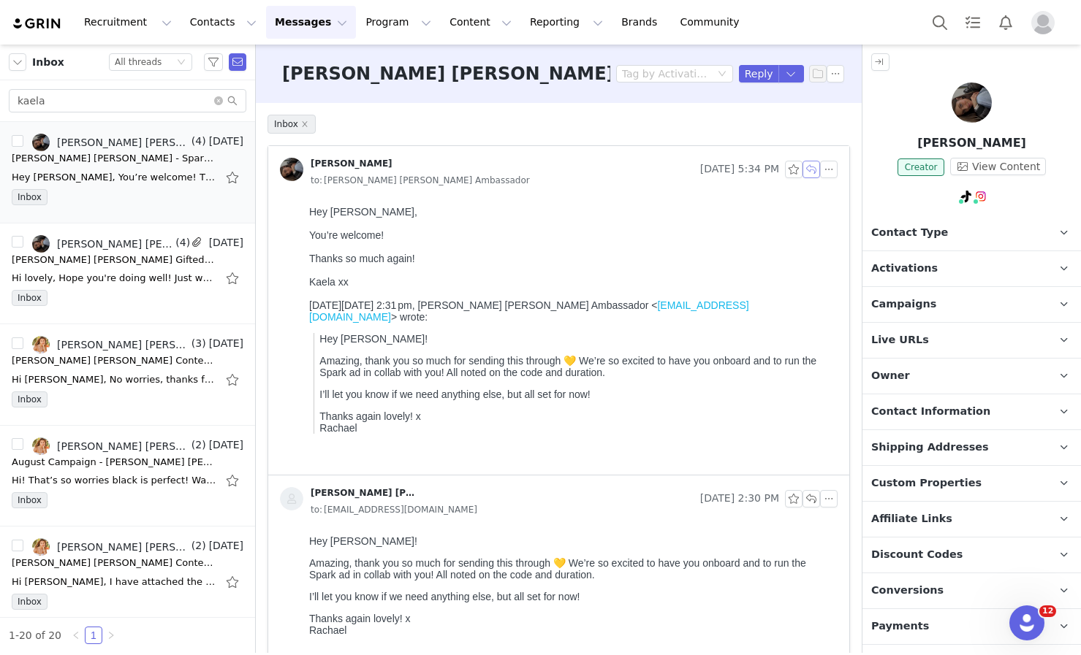
click at [804, 172] on button "button" at bounding box center [811, 170] width 18 height 18
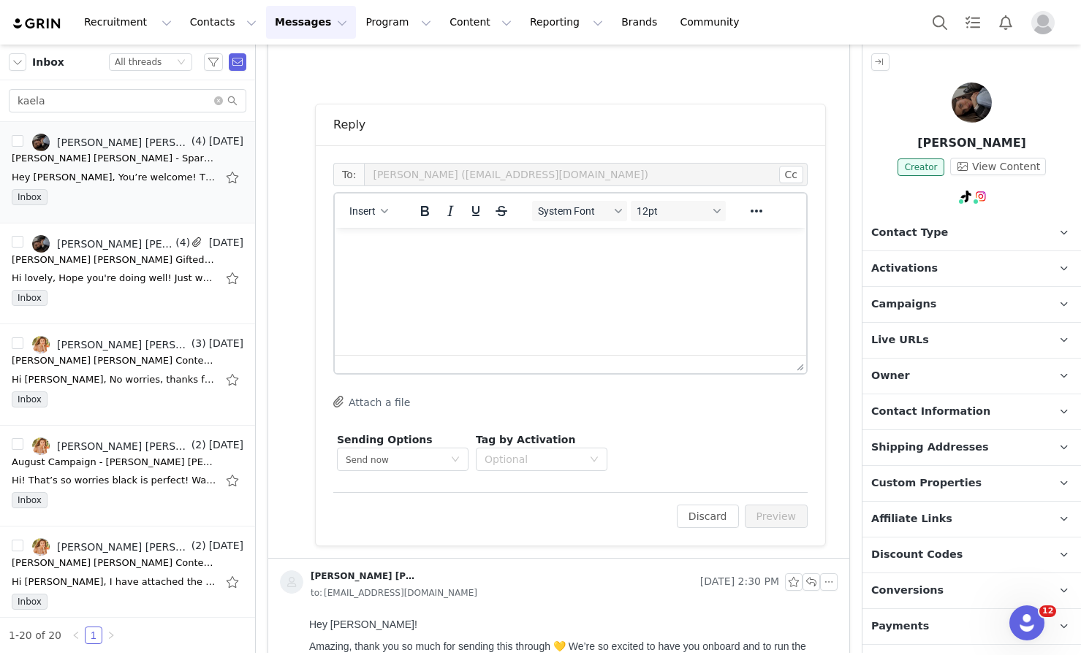
click at [512, 267] on html at bounding box center [570, 247] width 471 height 39
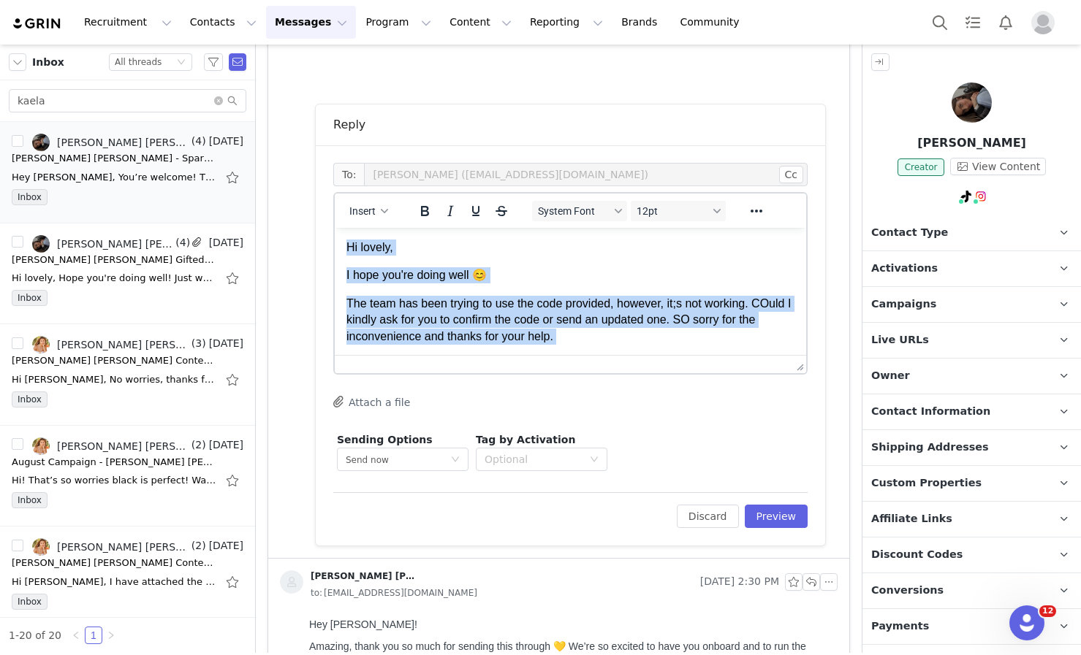
drag, startPoint x: 411, startPoint y: 345, endPoint x: 338, endPoint y: 162, distance: 197.0
click at [338, 228] on html "Hi lovely, I hope you're doing well 😊 The team has been trying to use the code …" at bounding box center [570, 320] width 471 height 185
copy body "Hi lovely, I hope you're doing well 😊 The team has been trying to use the code …"
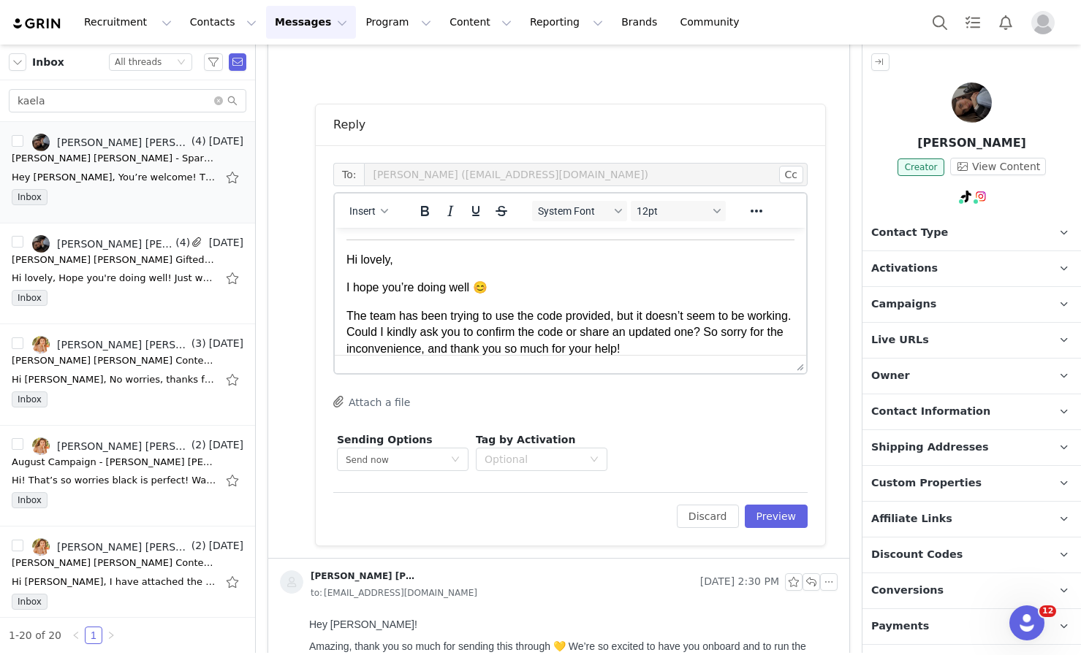
click at [347, 261] on p "Hi lovely," at bounding box center [570, 260] width 448 height 16
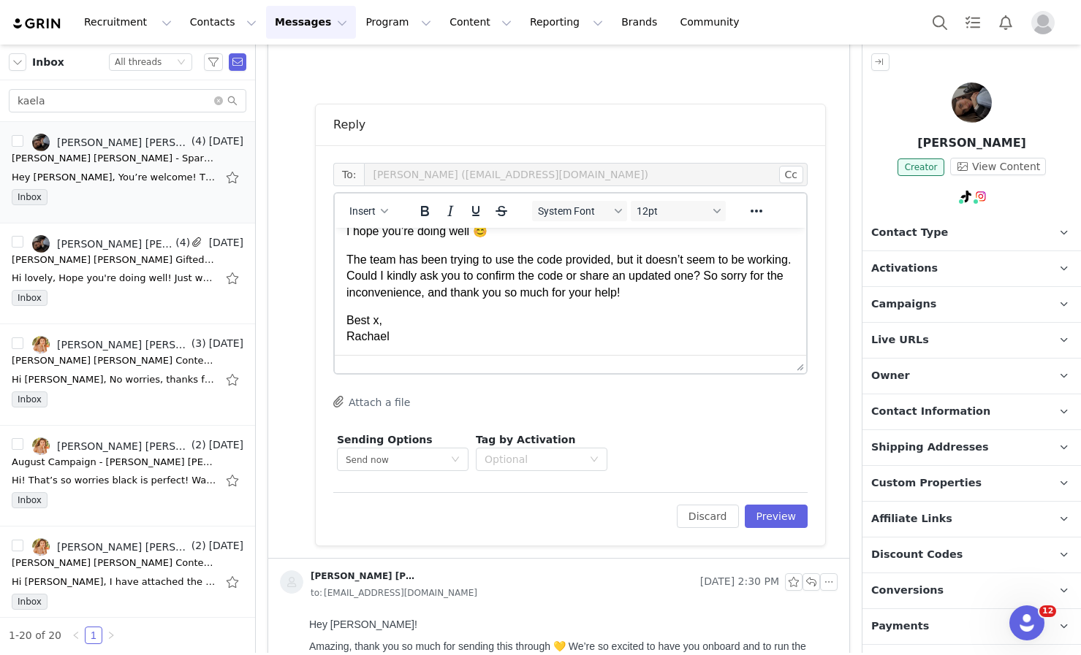
scroll to position [46, 0]
click at [756, 271] on p "The team has been trying to use the code provided, but it doesn’t seem to be wo…" at bounding box center [570, 274] width 448 height 49
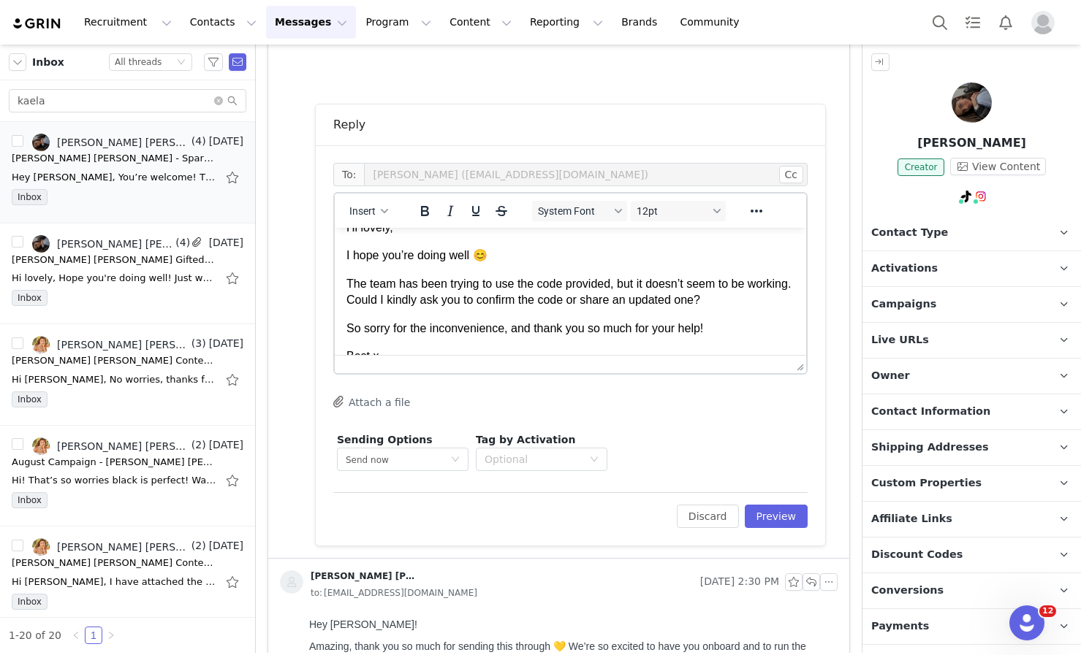
scroll to position [0, 0]
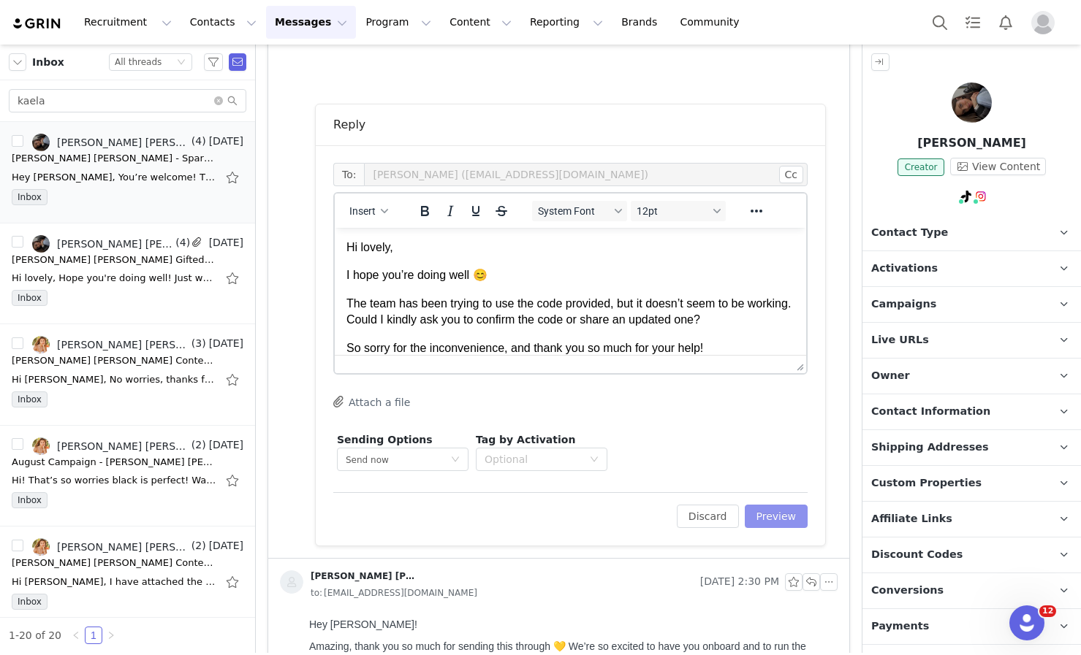
click at [777, 511] on button "Preview" at bounding box center [777, 516] width 64 height 23
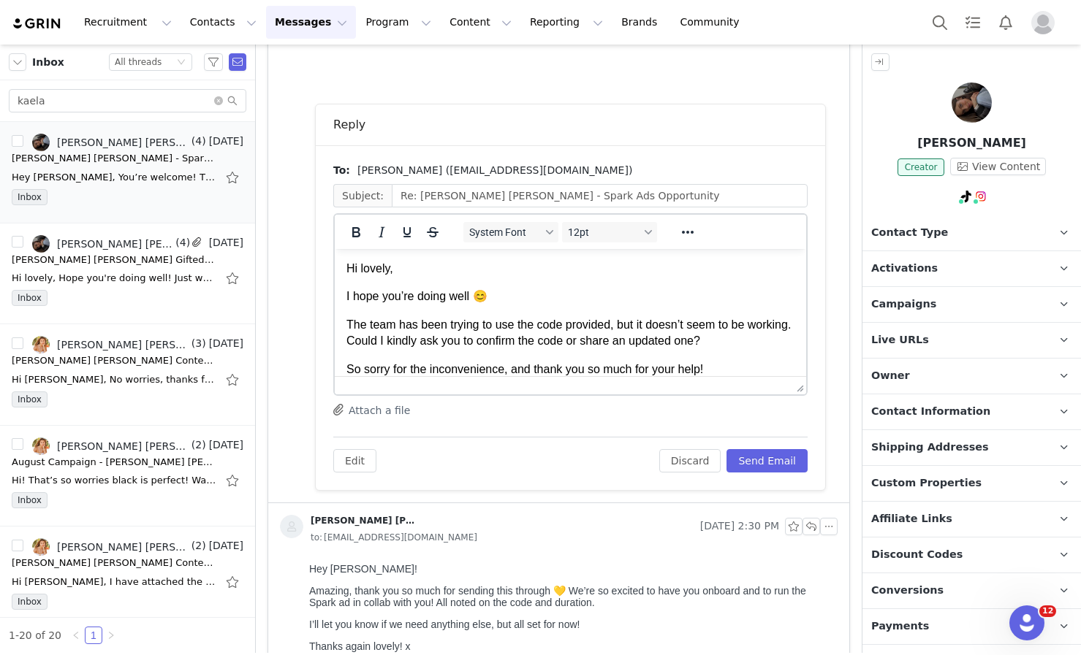
click at [753, 444] on div "Edit Discard Send Email" at bounding box center [570, 455] width 474 height 36
click at [750, 457] on button "Send Email" at bounding box center [766, 460] width 81 height 23
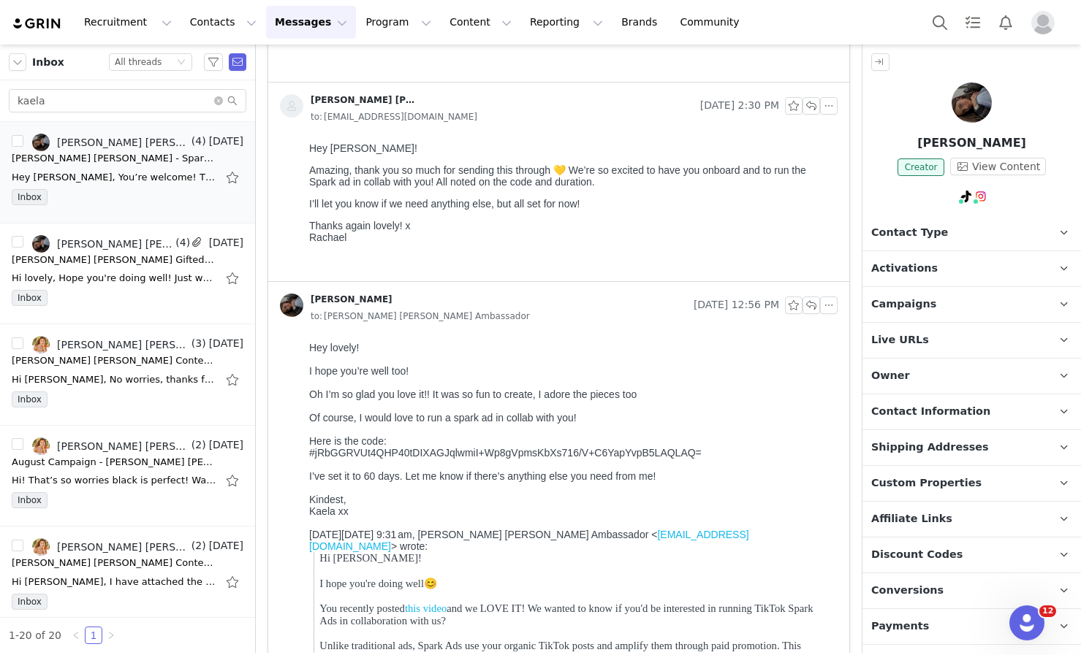
click at [456, 352] on div "Hey lovely!" at bounding box center [570, 348] width 522 height 12
click at [433, 405] on div at bounding box center [570, 406] width 522 height 12
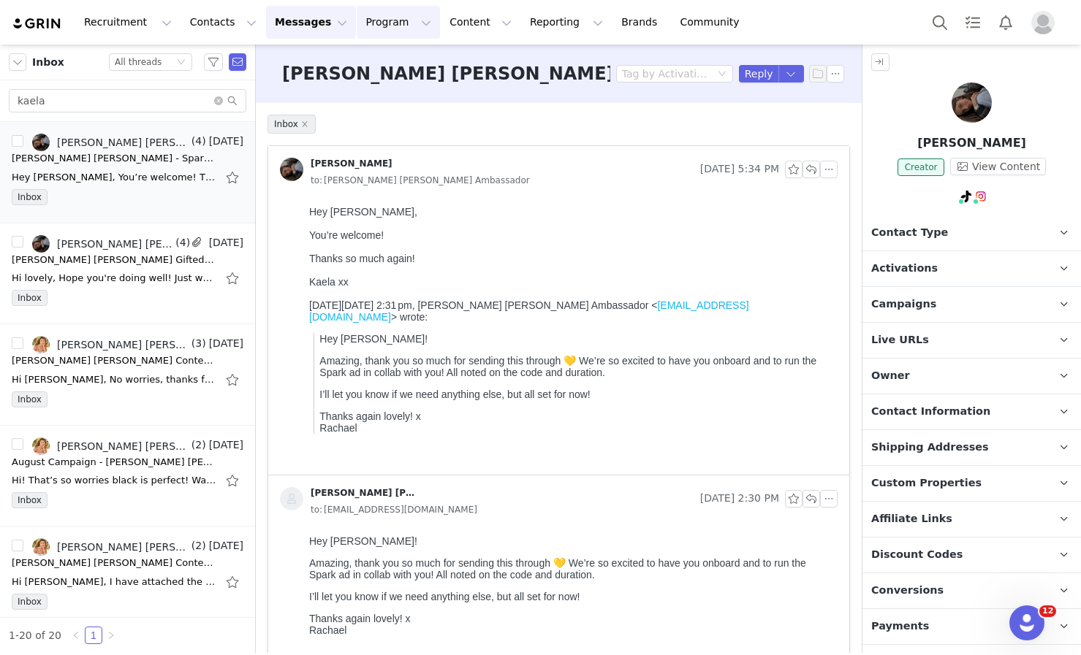
click at [387, 30] on button "Program Program" at bounding box center [398, 22] width 83 height 33
click at [392, 64] on p "Activations" at bounding box center [374, 64] width 56 height 15
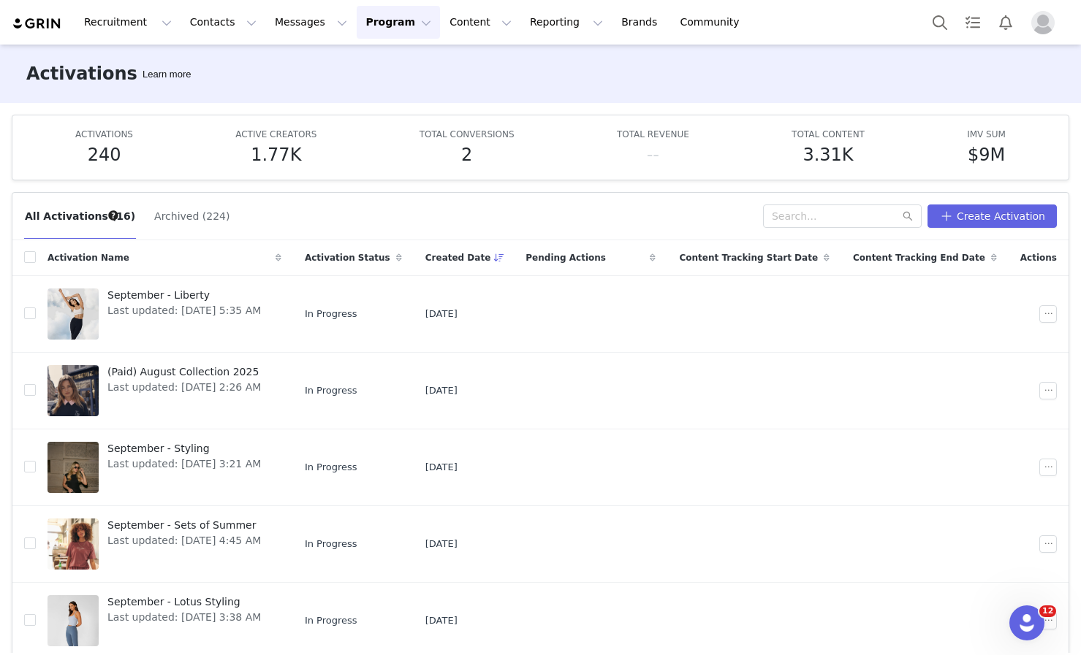
click at [318, 100] on div "Activations Learn more" at bounding box center [540, 74] width 1081 height 58
click at [309, 32] on button "Messages Messages" at bounding box center [311, 22] width 90 height 33
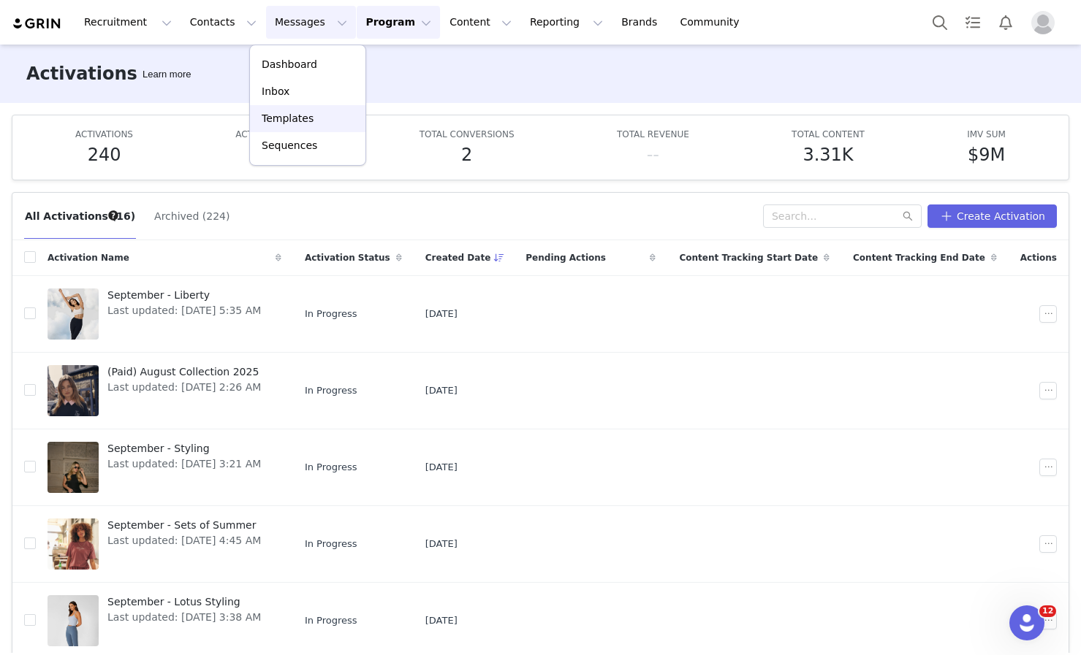
click at [322, 105] on link "Templates" at bounding box center [307, 118] width 115 height 27
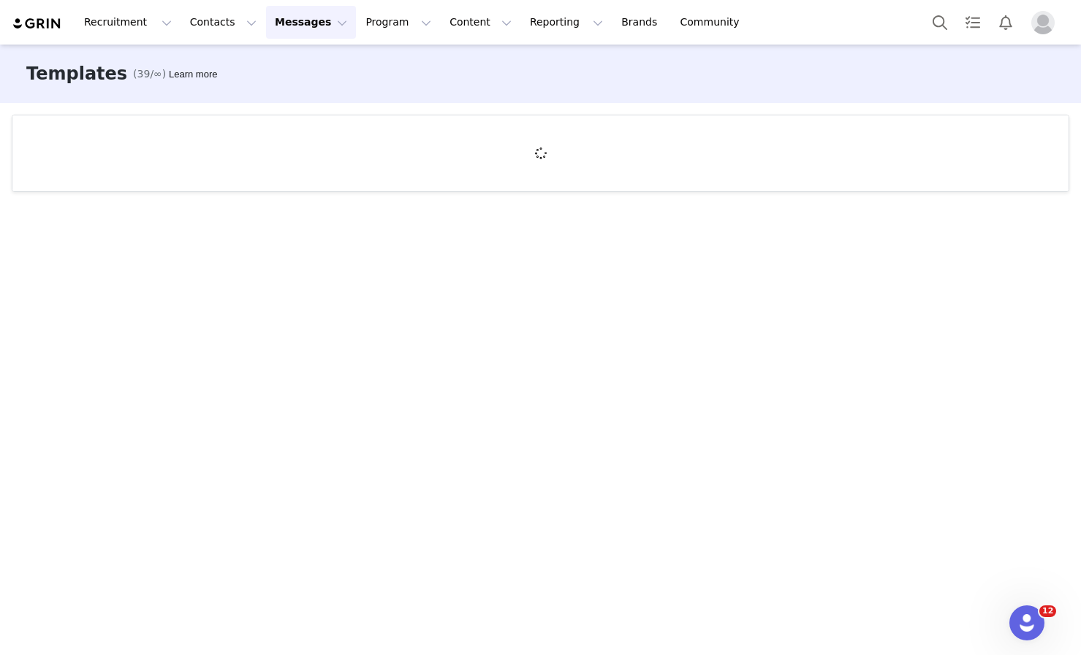
click at [322, 105] on div "Recruitment Recruitment Creator Search Curated Lists Landing Pages Web Extensio…" at bounding box center [540, 327] width 1081 height 655
click at [286, 39] on div "Recruitment Recruitment Creator Search Curated Lists Landing Pages Web Extensio…" at bounding box center [540, 22] width 1081 height 45
click at [286, 28] on button "Messages Messages" at bounding box center [311, 22] width 90 height 33
click at [297, 86] on div "Inbox" at bounding box center [308, 91] width 98 height 15
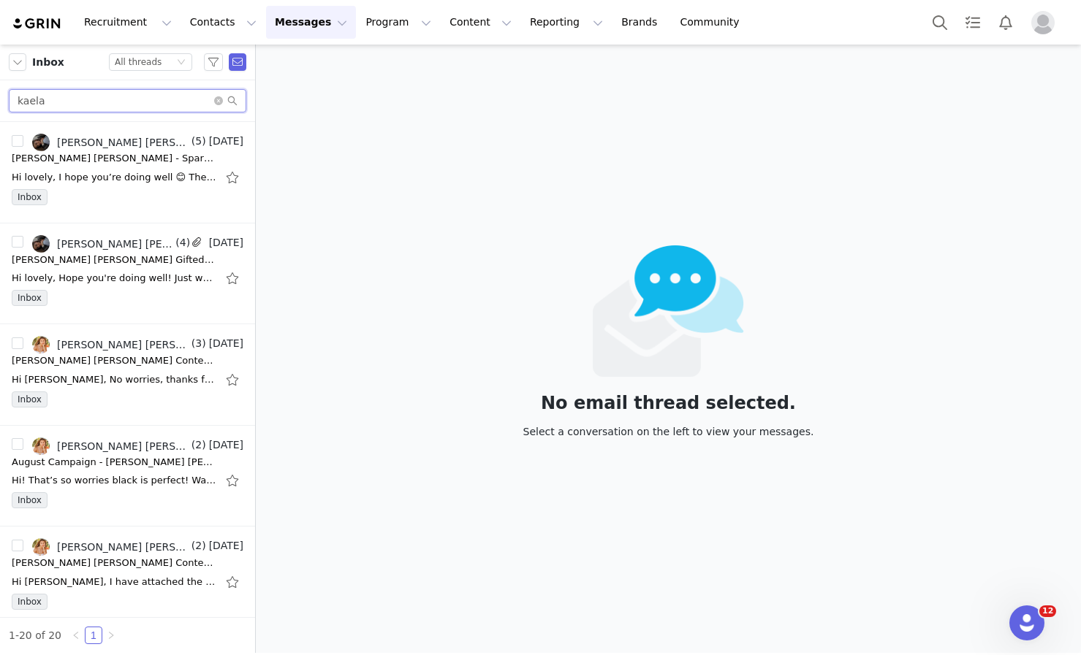
drag, startPoint x: 56, startPoint y: 103, endPoint x: -88, endPoint y: 99, distance: 144.0
click at [0, 99] on html "Recruitment Recruitment Creator Search Curated Lists Landing Pages Web Extensio…" at bounding box center [540, 327] width 1081 height 655
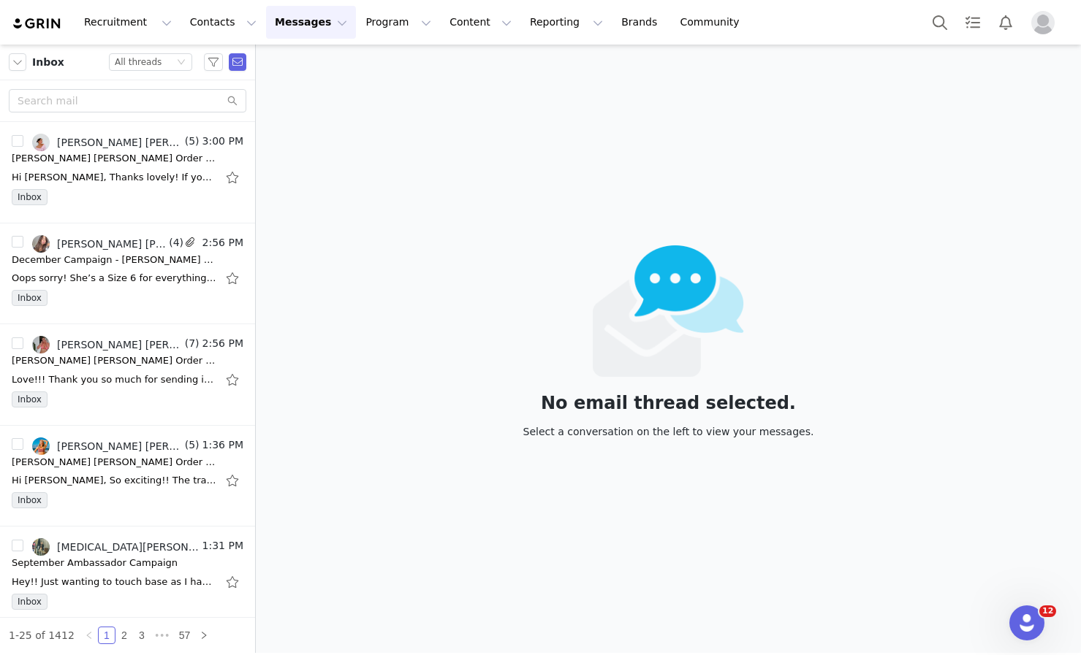
click at [370, 191] on div "No email thread selected. Select a conversation on the left to view your messag…" at bounding box center [668, 349] width 825 height 609
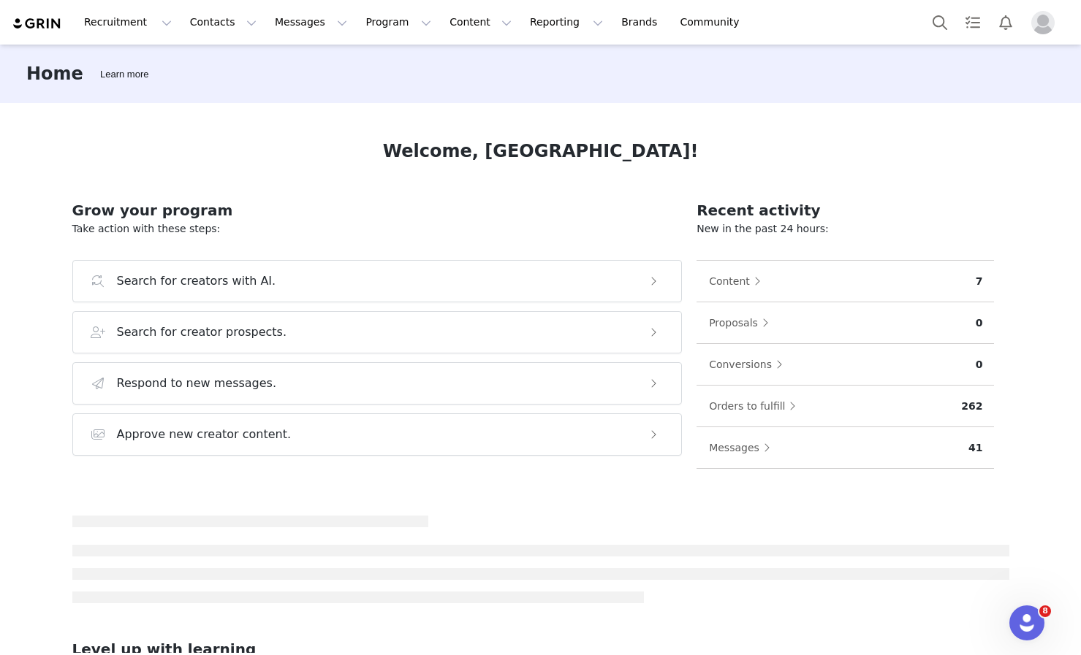
click at [152, 172] on div "Welcome, [GEOGRAPHIC_DATA]! Grow your program Take action with these steps: Sea…" at bounding box center [540, 378] width 1007 height 550
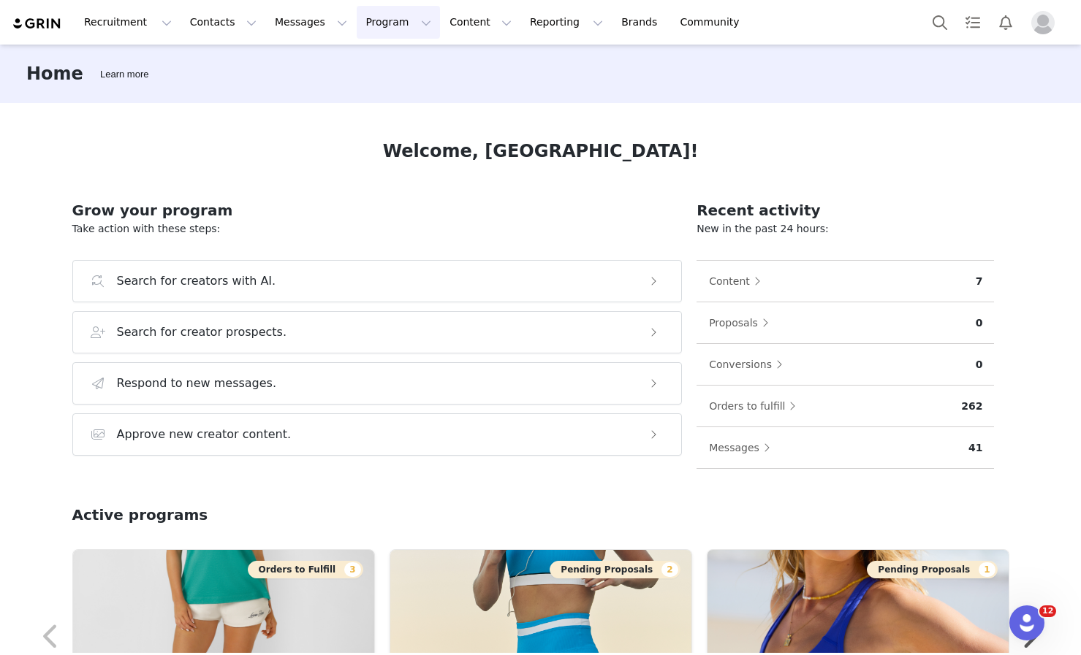
click at [376, 18] on button "Program Program" at bounding box center [398, 22] width 83 height 33
click at [375, 62] on p "Activations" at bounding box center [374, 64] width 56 height 15
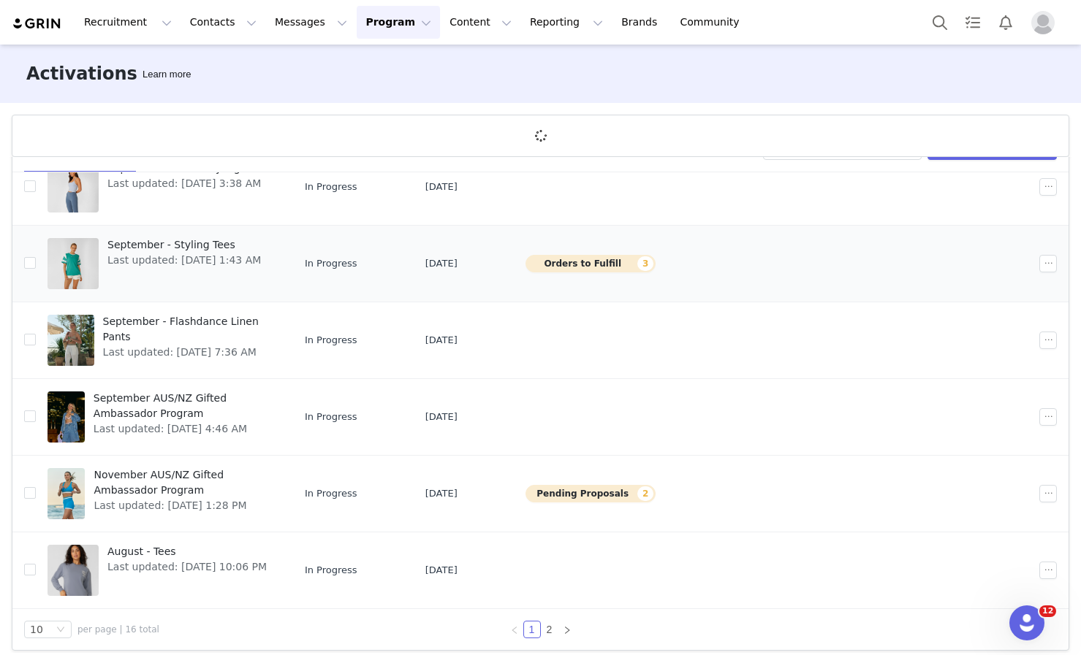
scroll to position [305, 0]
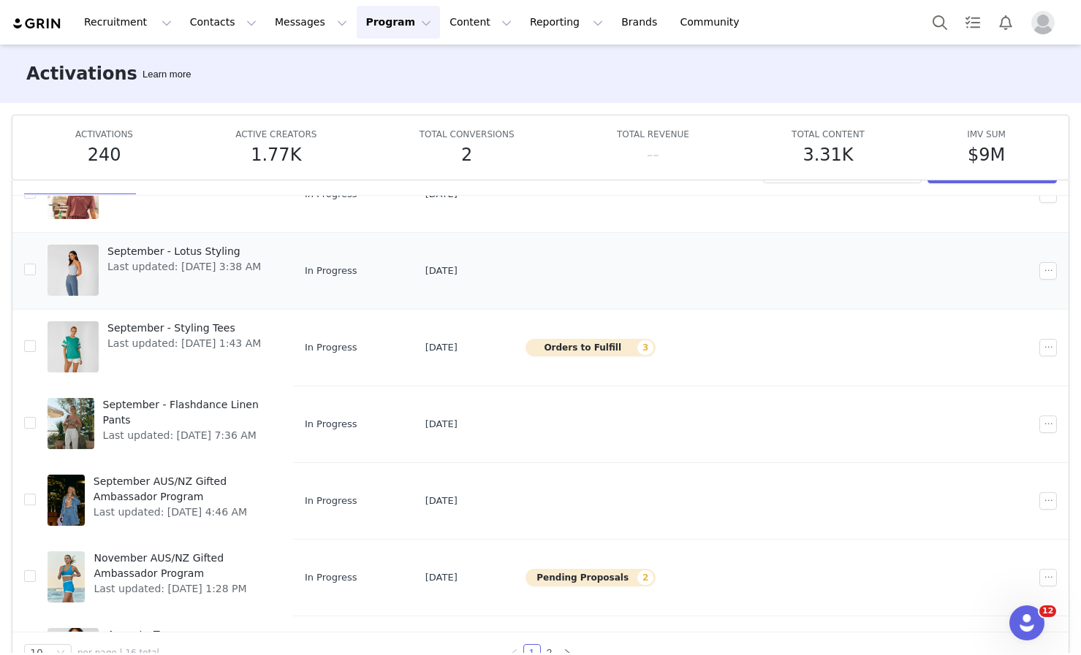
click at [173, 227] on td "September - Sets of Summer Last updated: Aug 8, 2025 4:45 AM" at bounding box center [164, 194] width 257 height 77
click at [174, 254] on span "September - Lotus Styling" at bounding box center [183, 252] width 153 height 15
